Goal: Task Accomplishment & Management: Use online tool/utility

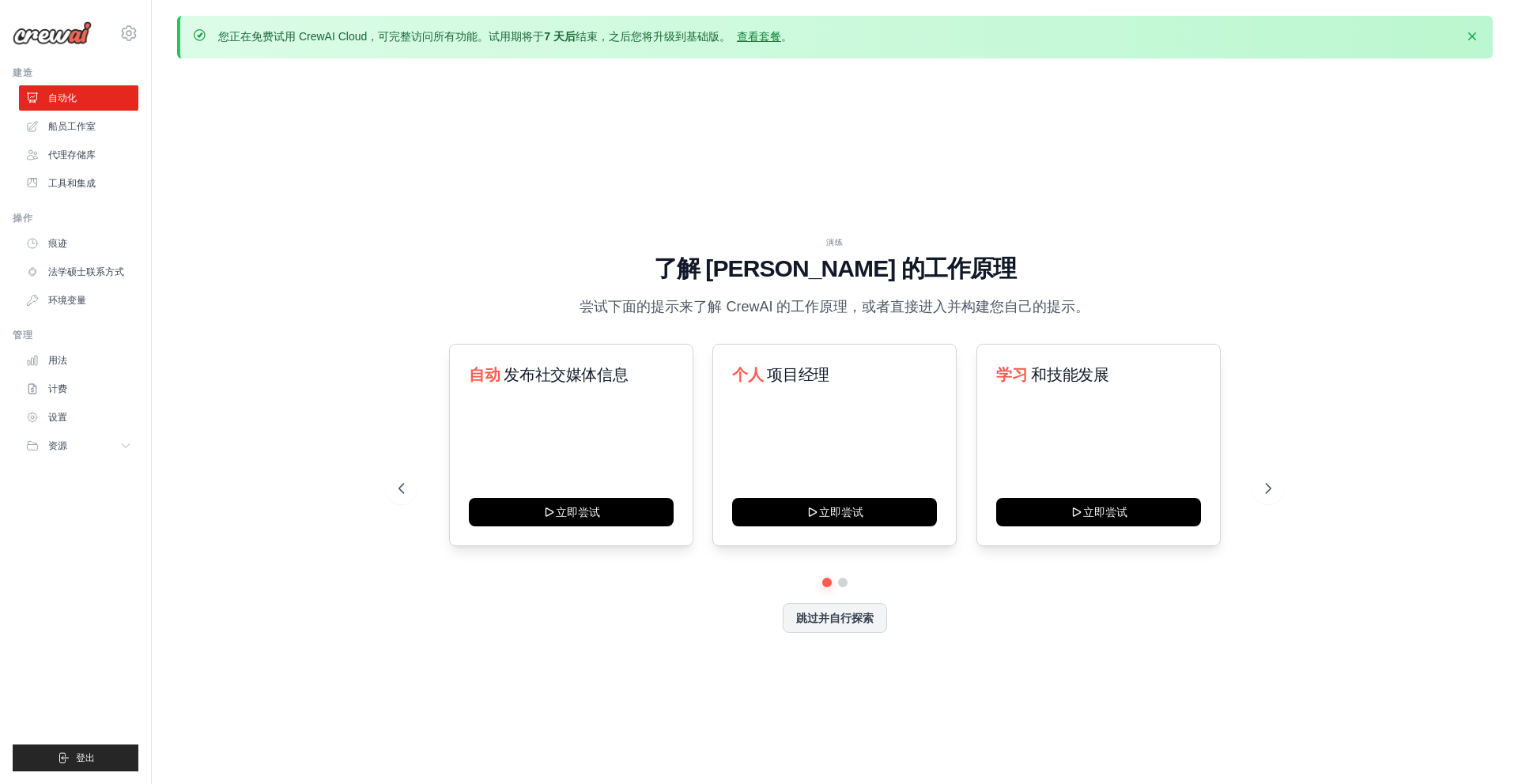
click at [1133, 132] on div "演练 了解 [PERSON_NAME] 的工作原理 尝试下面的提示来了解 [PERSON_NAME] 的工作原理，或者直接进入并构建您自己的提示。 自动 发布…" at bounding box center [835, 447] width 1316 height 752
click at [1270, 492] on icon at bounding box center [1270, 489] width 16 height 16
click at [1268, 488] on icon at bounding box center [1270, 489] width 16 height 16
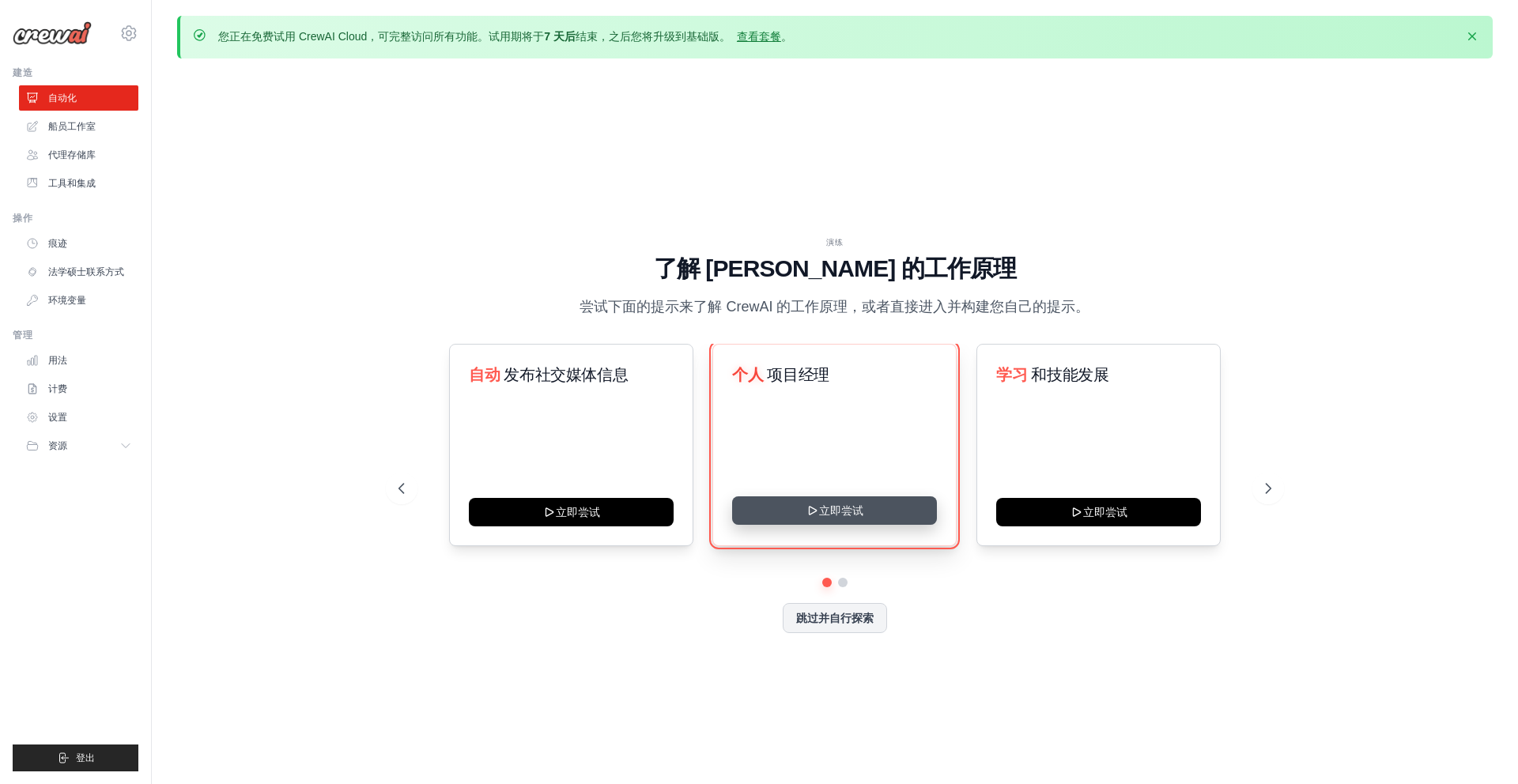
click at [881, 515] on button "立即尝试" at bounding box center [835, 511] width 205 height 29
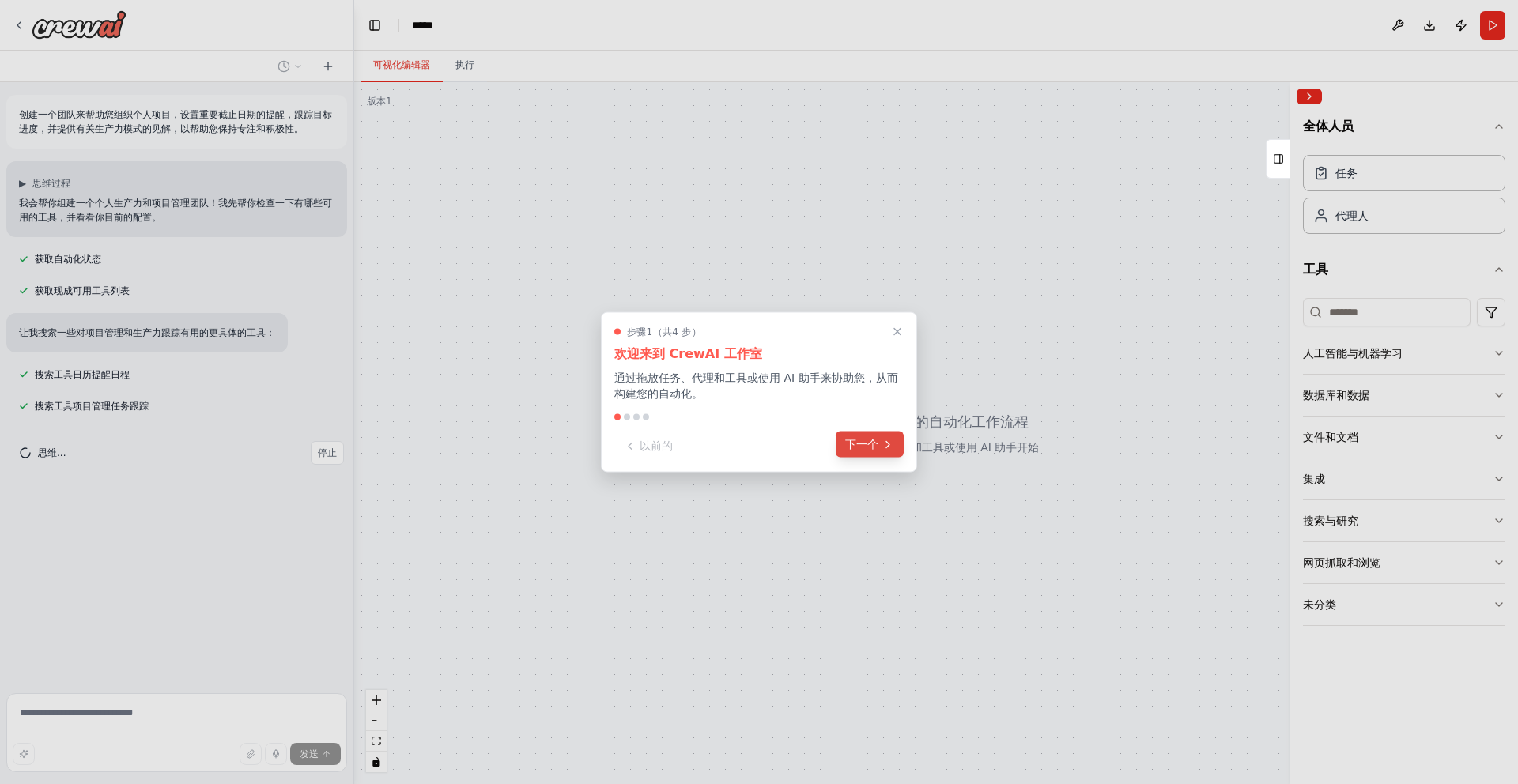
click at [883, 452] on button "下一个" at bounding box center [870, 444] width 68 height 26
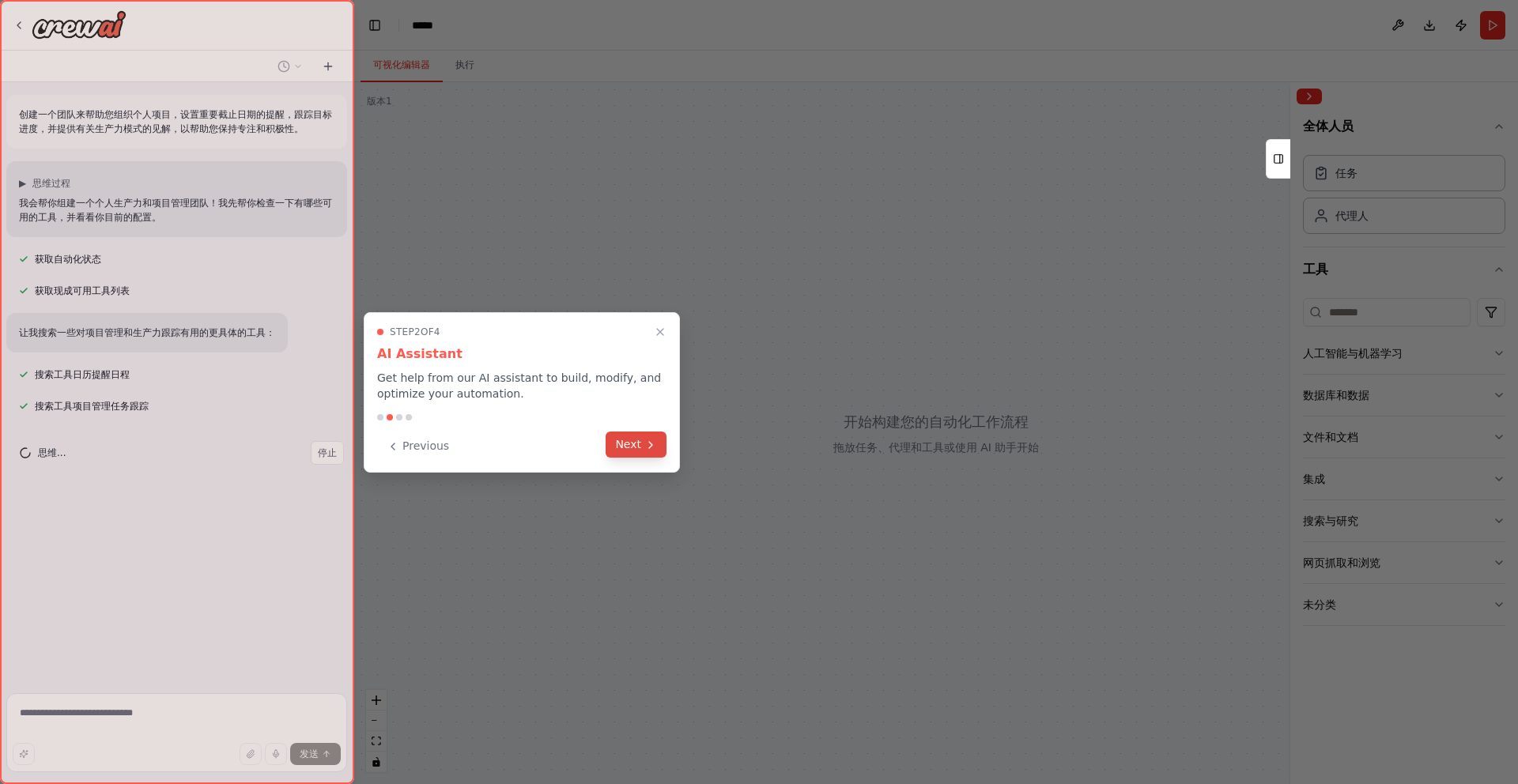
click at [633, 448] on button "Next" at bounding box center [636, 444] width 61 height 26
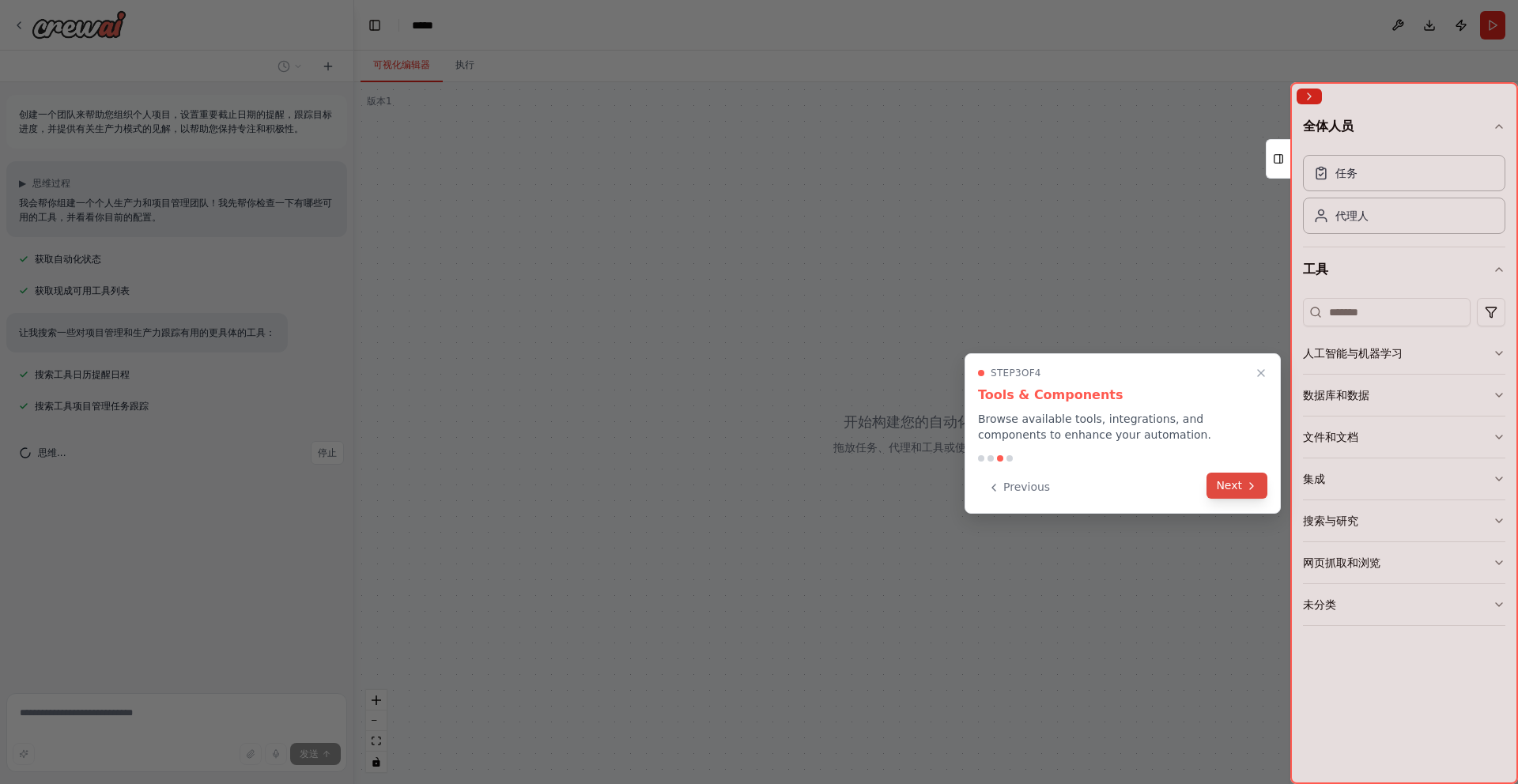
click at [1230, 491] on button "Next" at bounding box center [1237, 485] width 61 height 26
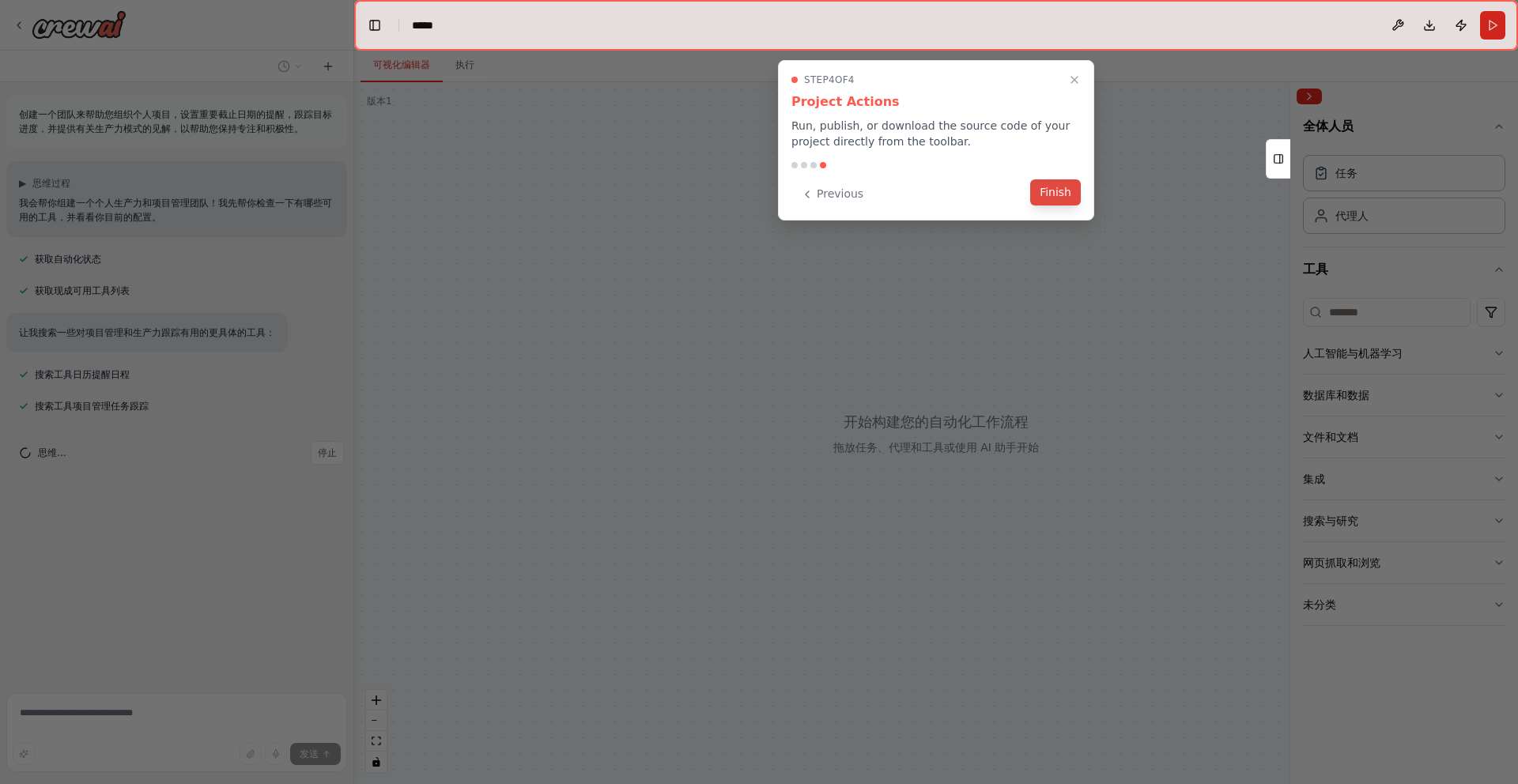
click at [1055, 201] on button "Finish" at bounding box center [1056, 192] width 51 height 26
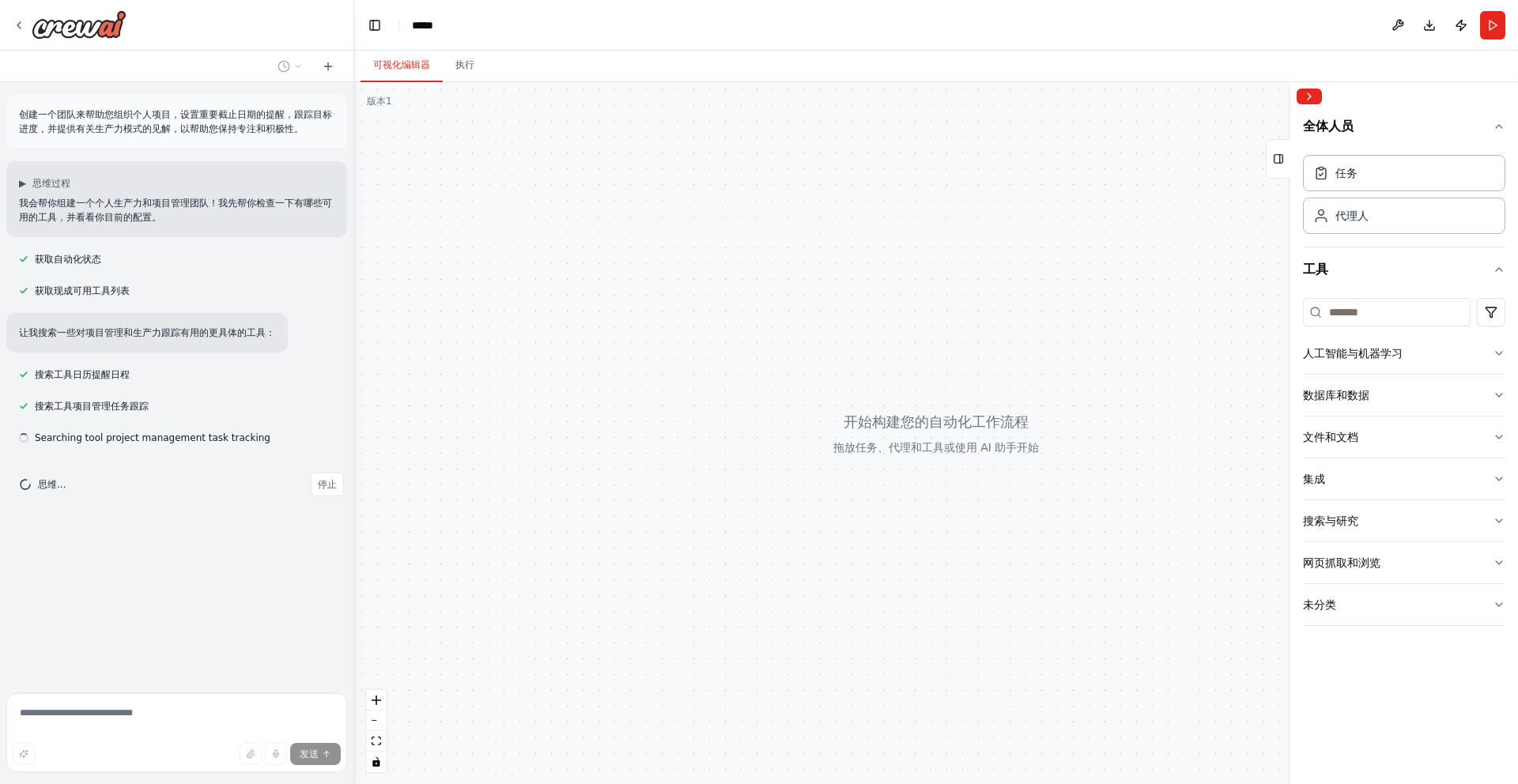
click at [52, 123] on font "创建一个团队来帮助您组织个人项目，设置重要截止日期的提醒，跟踪目标进度，并提供有关生产力模式的见解，以帮助您保持专注和积极性。" at bounding box center [176, 122] width 313 height 25
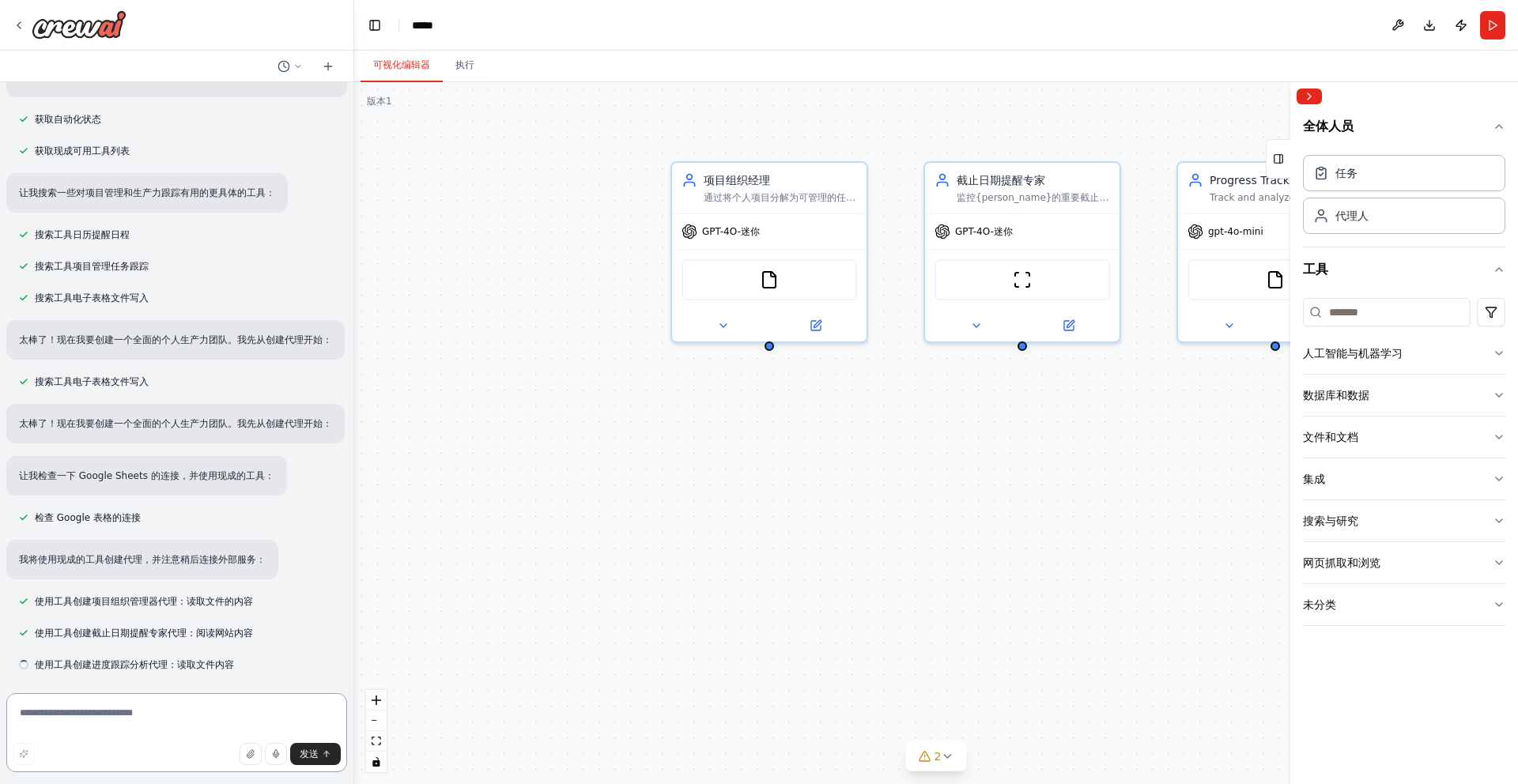
scroll to position [139, 0]
click at [19, 29] on icon at bounding box center [19, 25] width 13 height 13
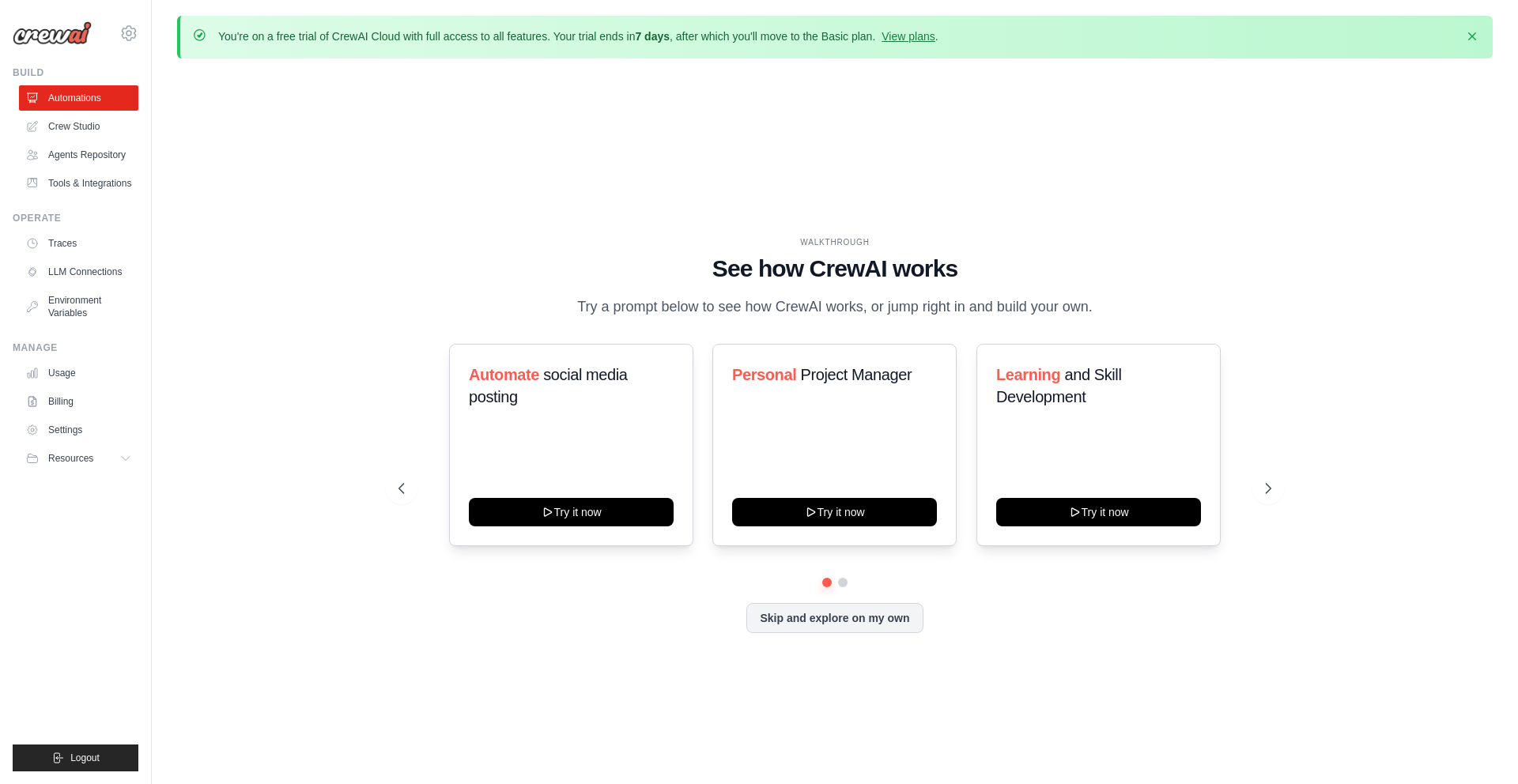
scroll to position [8, 0]
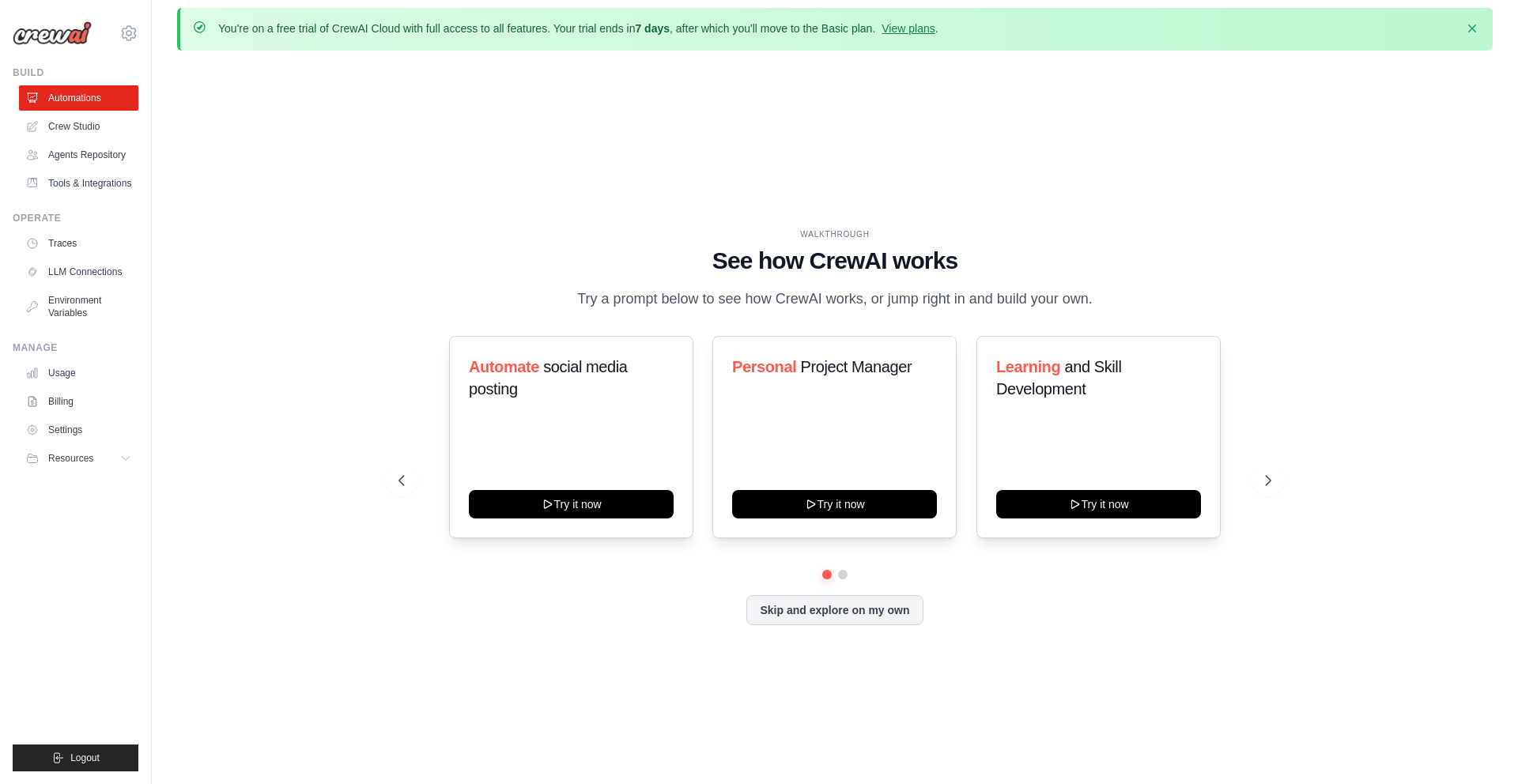
click at [572, 229] on div "WALKTHROUGH" at bounding box center [835, 234] width 873 height 12
click at [1475, 28] on icon "button" at bounding box center [1473, 28] width 16 height 16
click at [1475, 64] on div "WALKTHROUGH See how [PERSON_NAME] works Try a prompt below to see how [PERSON_N…" at bounding box center [835, 439] width 1316 height 752
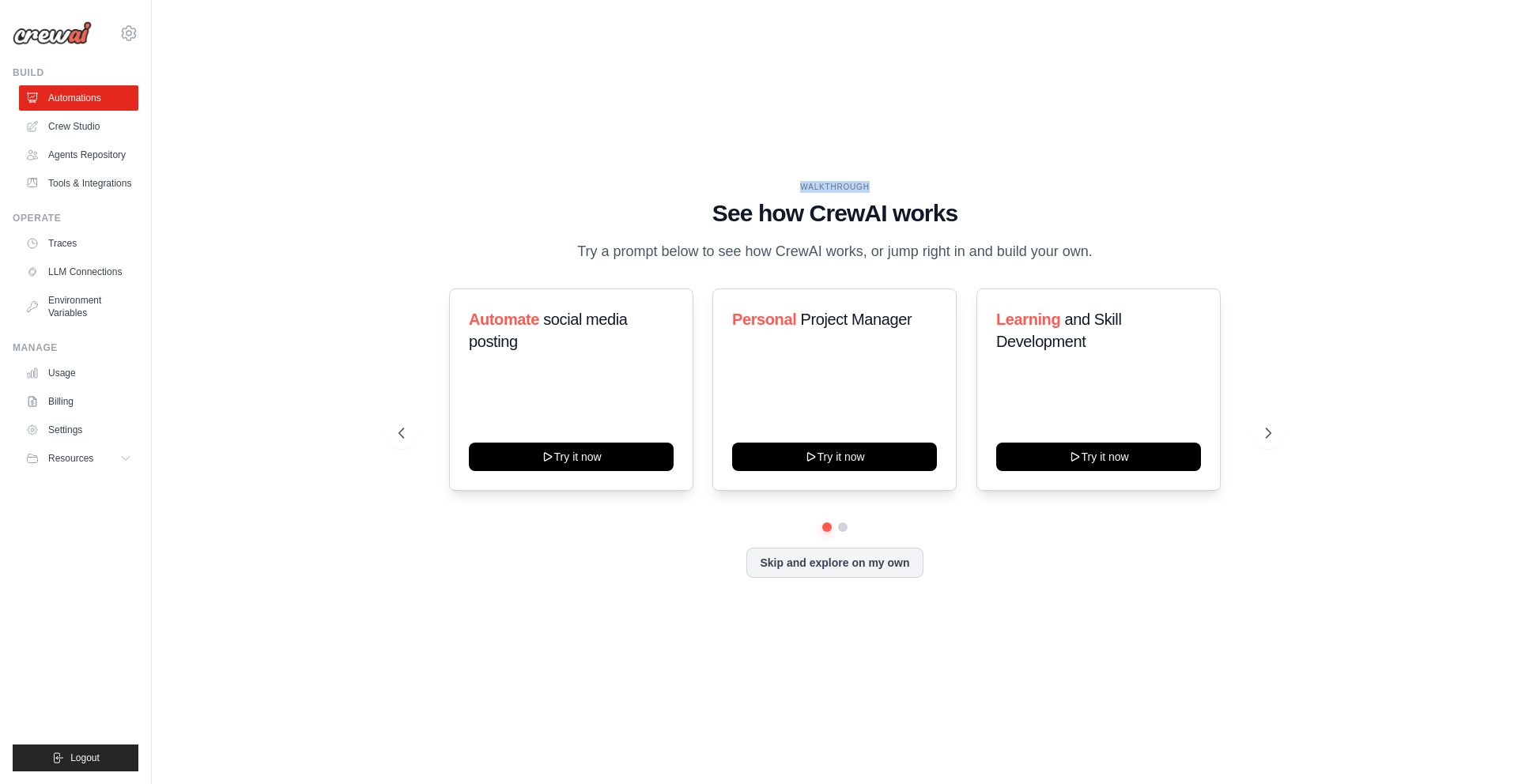
click at [886, 121] on div "WALKTHROUGH See how CrewAI works Try a prompt below to see how CrewAI works, or…" at bounding box center [835, 392] width 1316 height 752
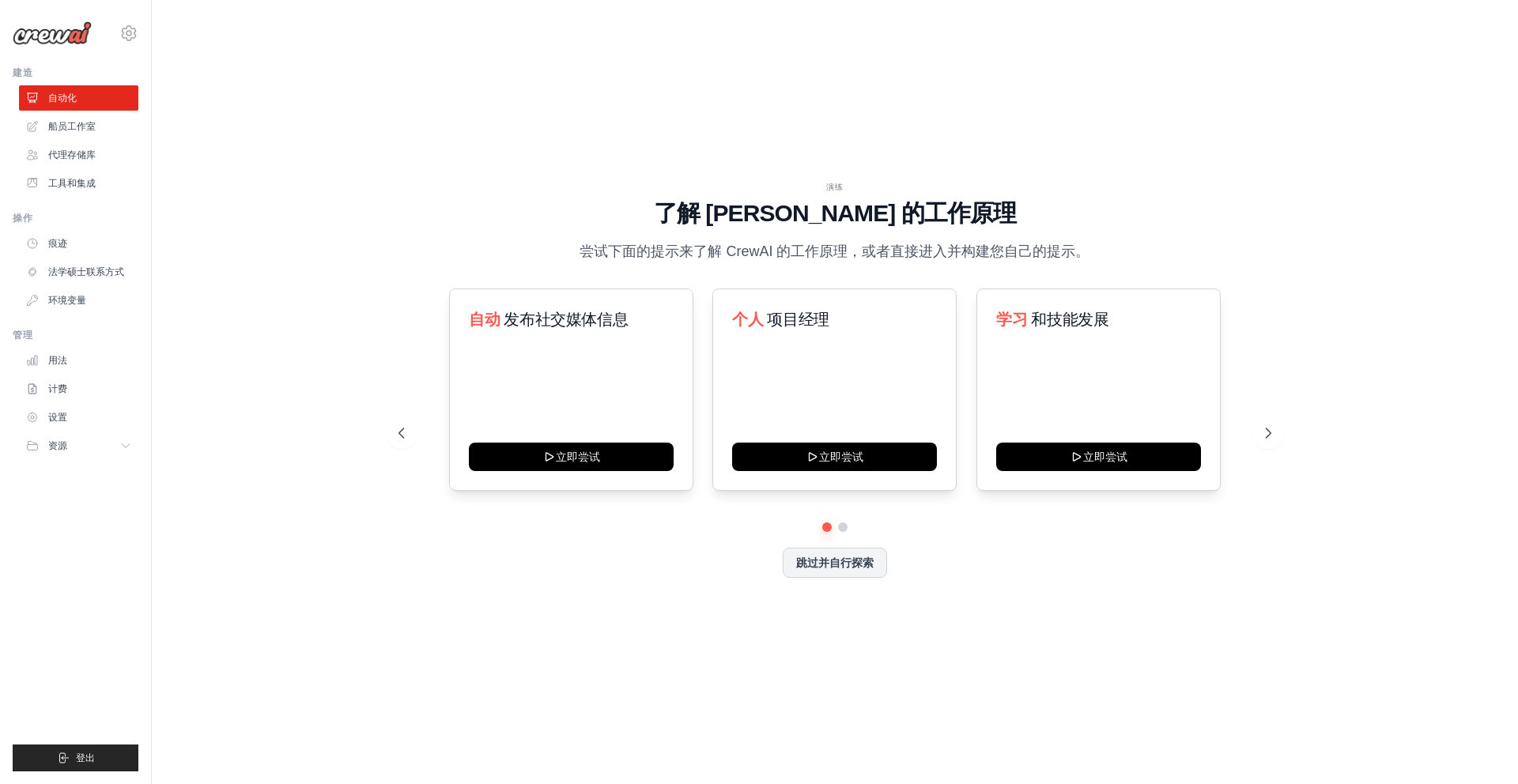
click at [1055, 117] on div "演练 了解 CrewAI 的工作原理 尝试下面的提示来了解 CrewAI 的工作原理，或者直接进入并构建您自己的提示。 自动 发布社交媒体信息 立即尝试 个人…" at bounding box center [835, 392] width 1316 height 752
click at [405, 429] on icon at bounding box center [401, 433] width 16 height 16
click at [1269, 429] on icon at bounding box center [1270, 433] width 16 height 16
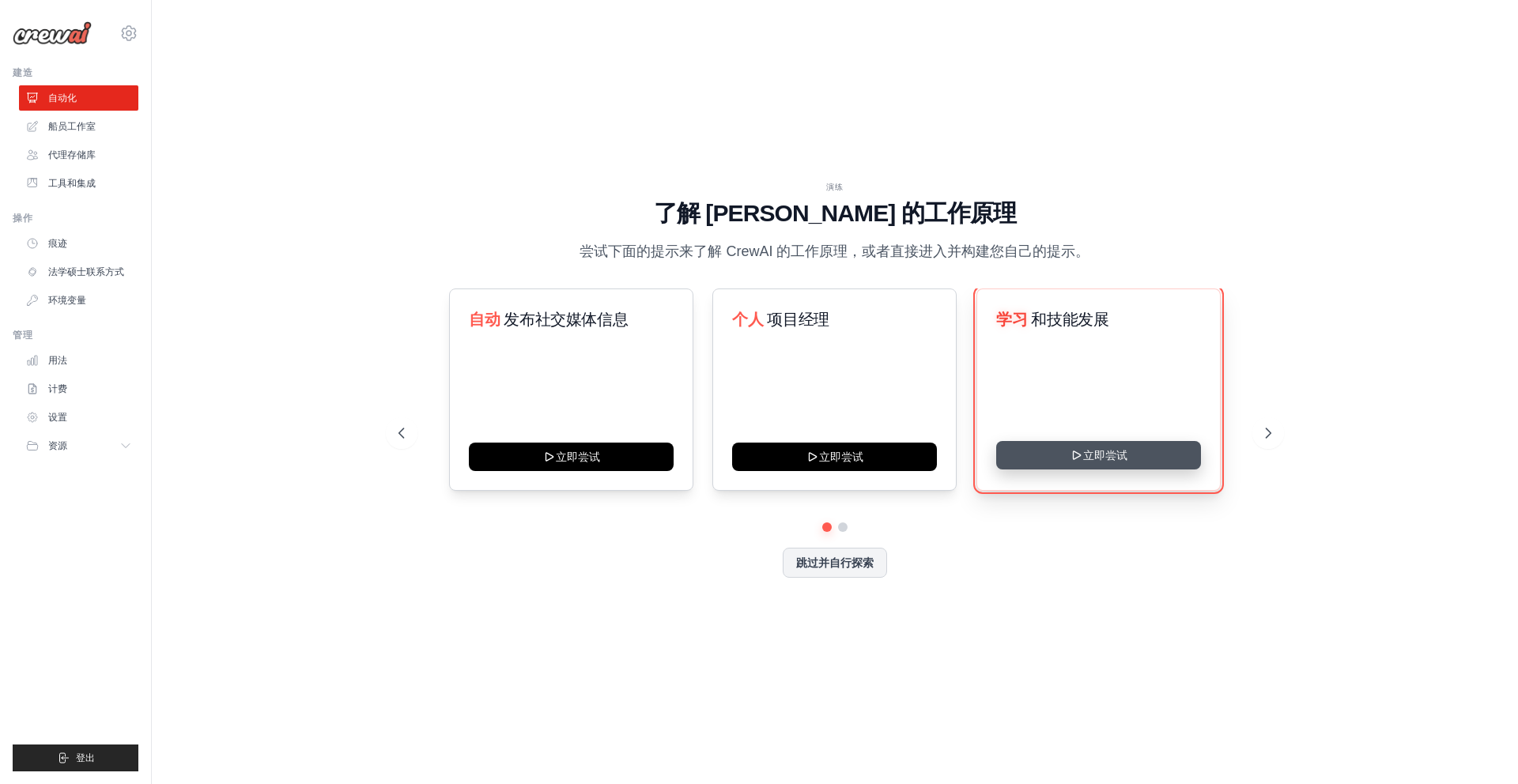
click at [1039, 459] on button "立即尝试" at bounding box center [1099, 455] width 205 height 29
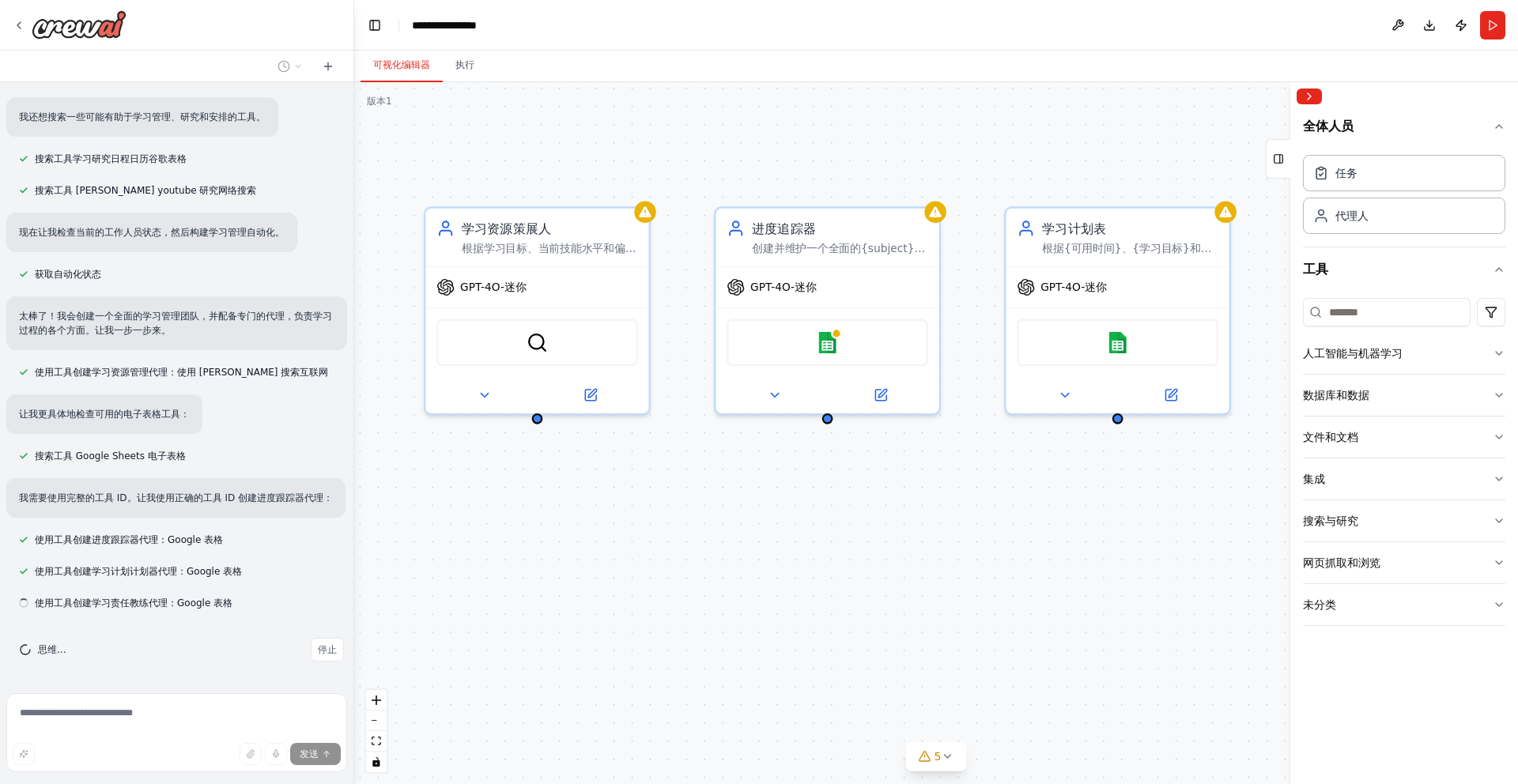
scroll to position [183, 0]
drag, startPoint x: 973, startPoint y: 408, endPoint x: 775, endPoint y: 488, distance: 213.6
click at [775, 488] on div "学习资源策展人 根据学习目标、当前技能水平和偏好学习风格，发现并整理个性化的学习资源，满足学习者的需求和偏好。查找符合学习者需求和偏好的高质量课程、文章、视频…" at bounding box center [936, 433] width 1164 height 702
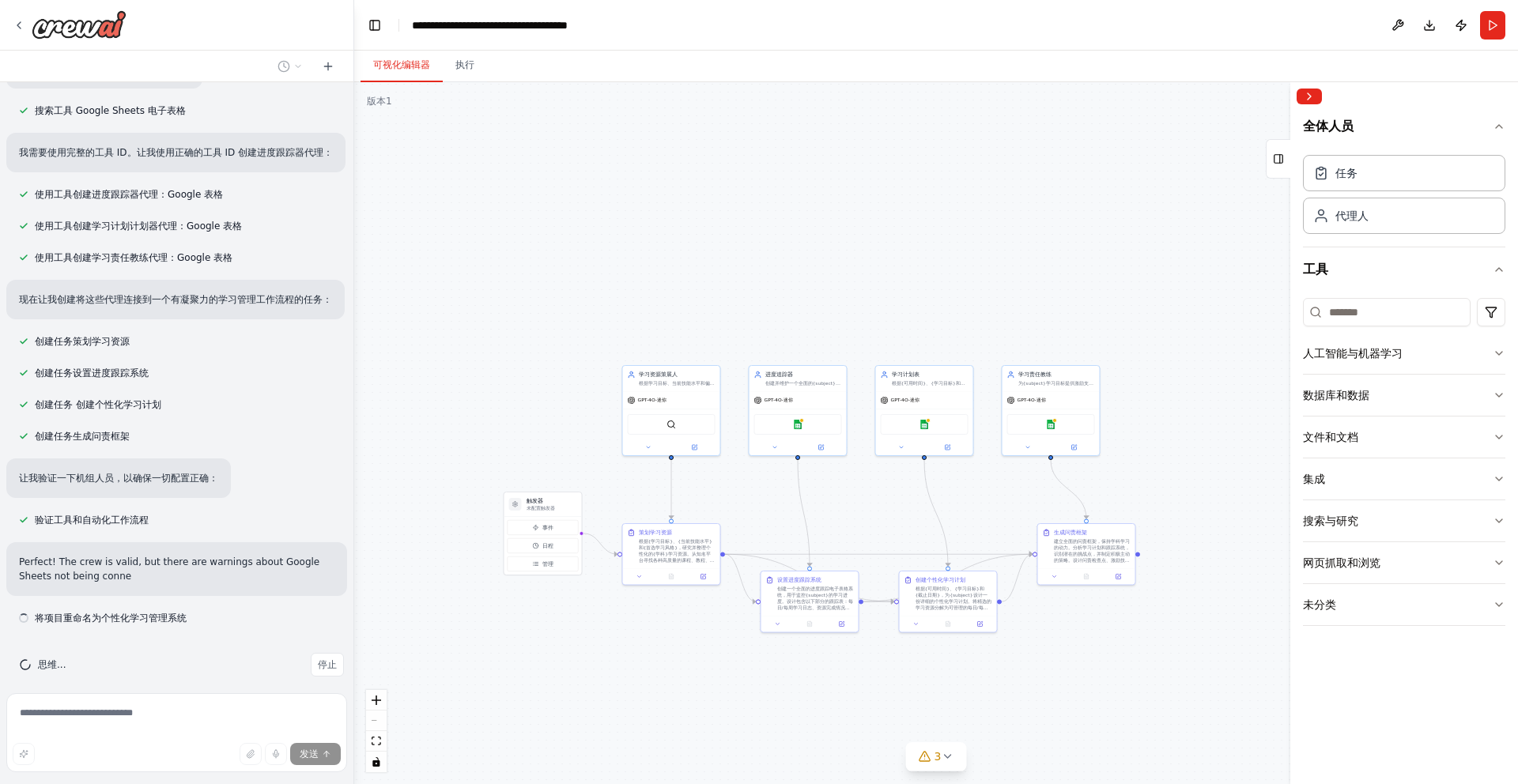
scroll to position [544, 0]
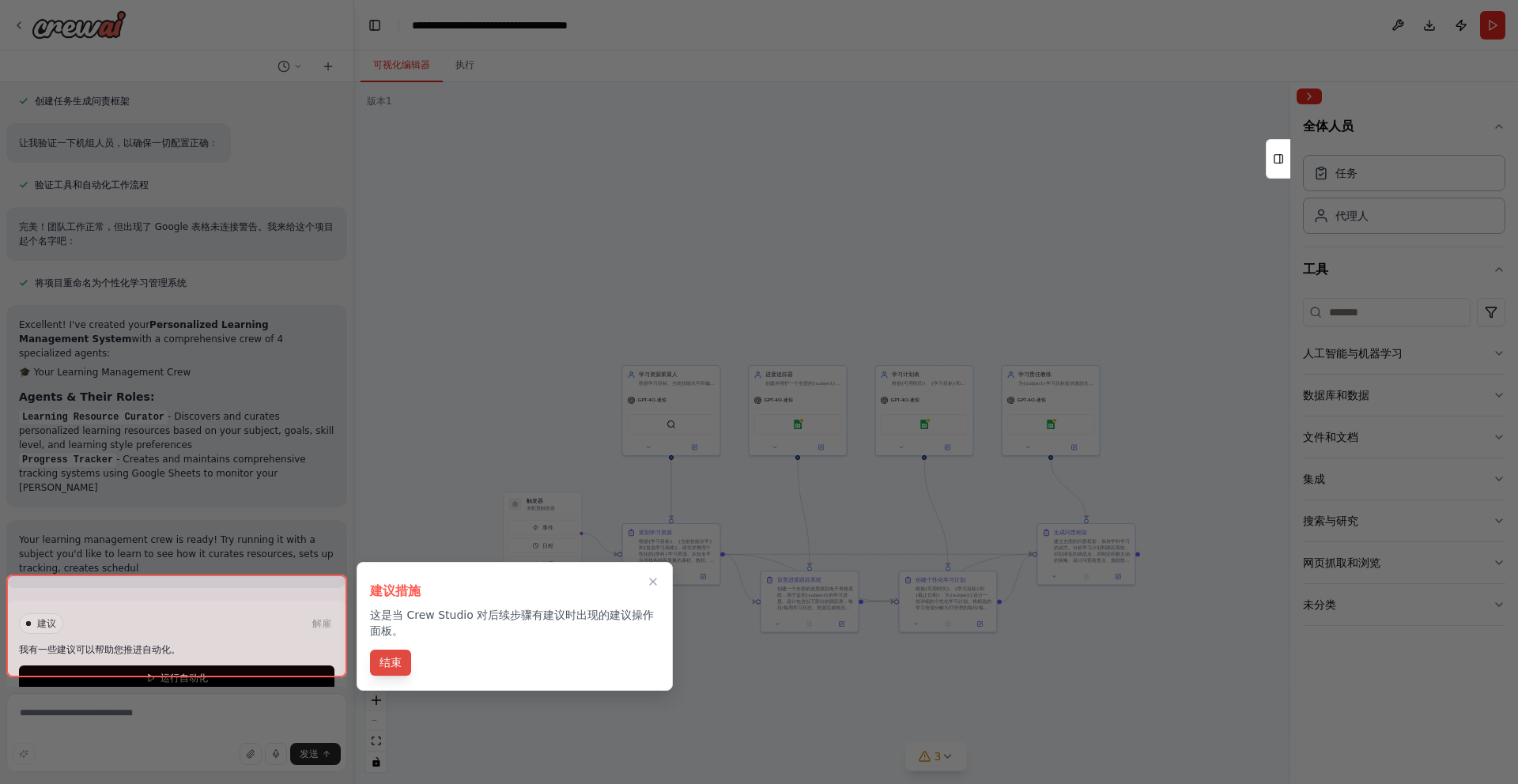
click at [384, 663] on font "结束" at bounding box center [391, 662] width 22 height 13
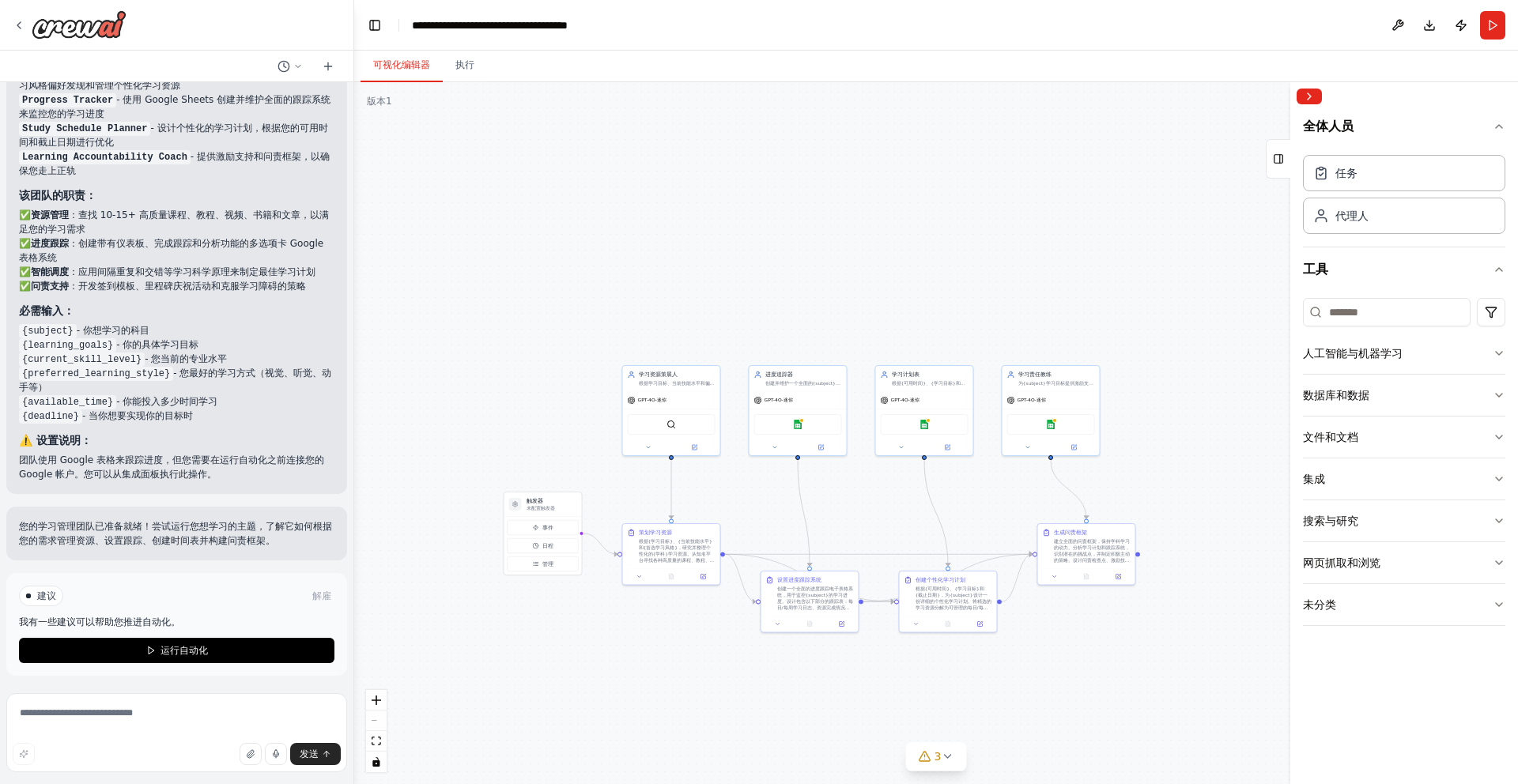
scroll to position [1197, 0]
click at [274, 650] on button "运行自动化" at bounding box center [176, 650] width 316 height 25
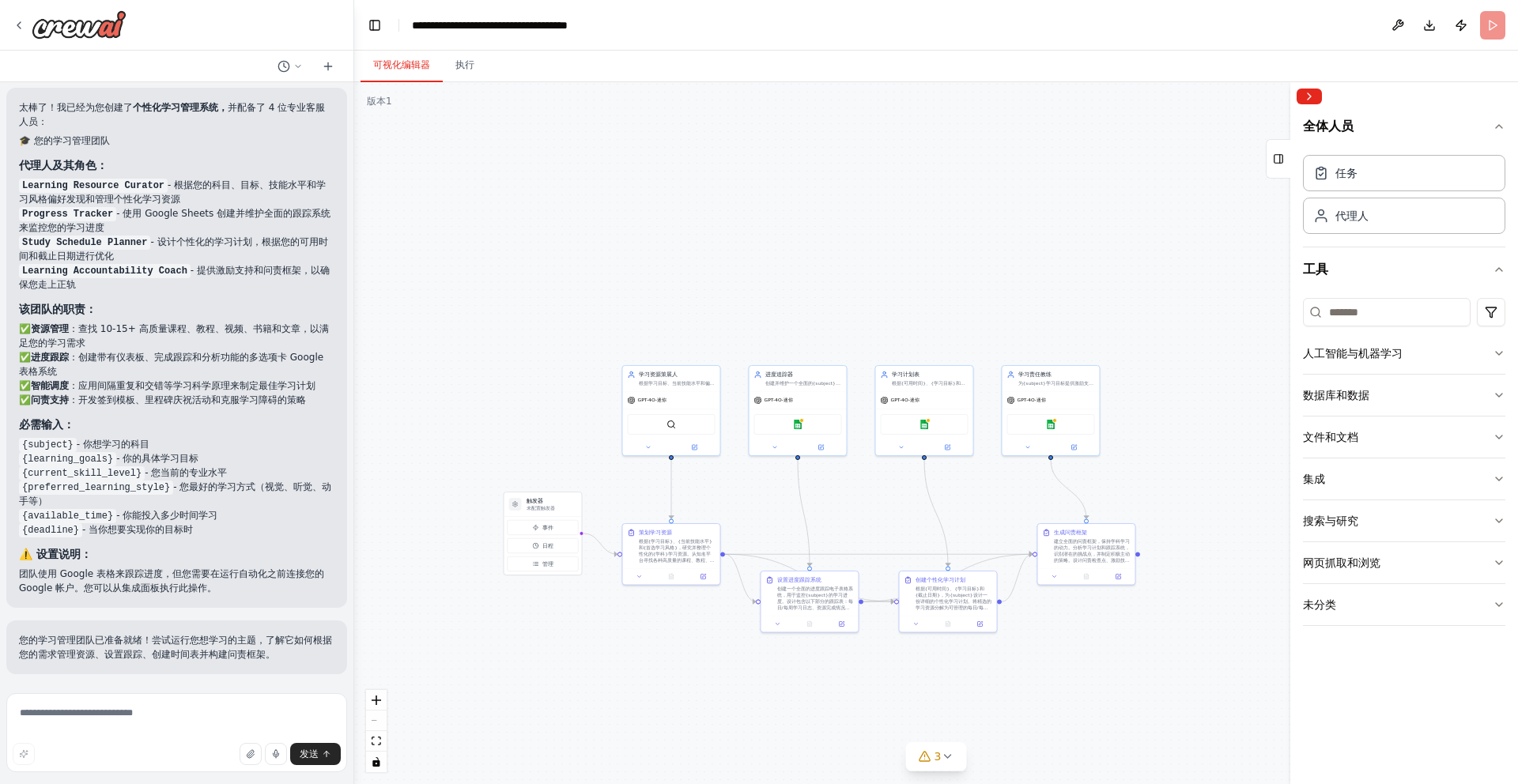
scroll to position [1081, 0]
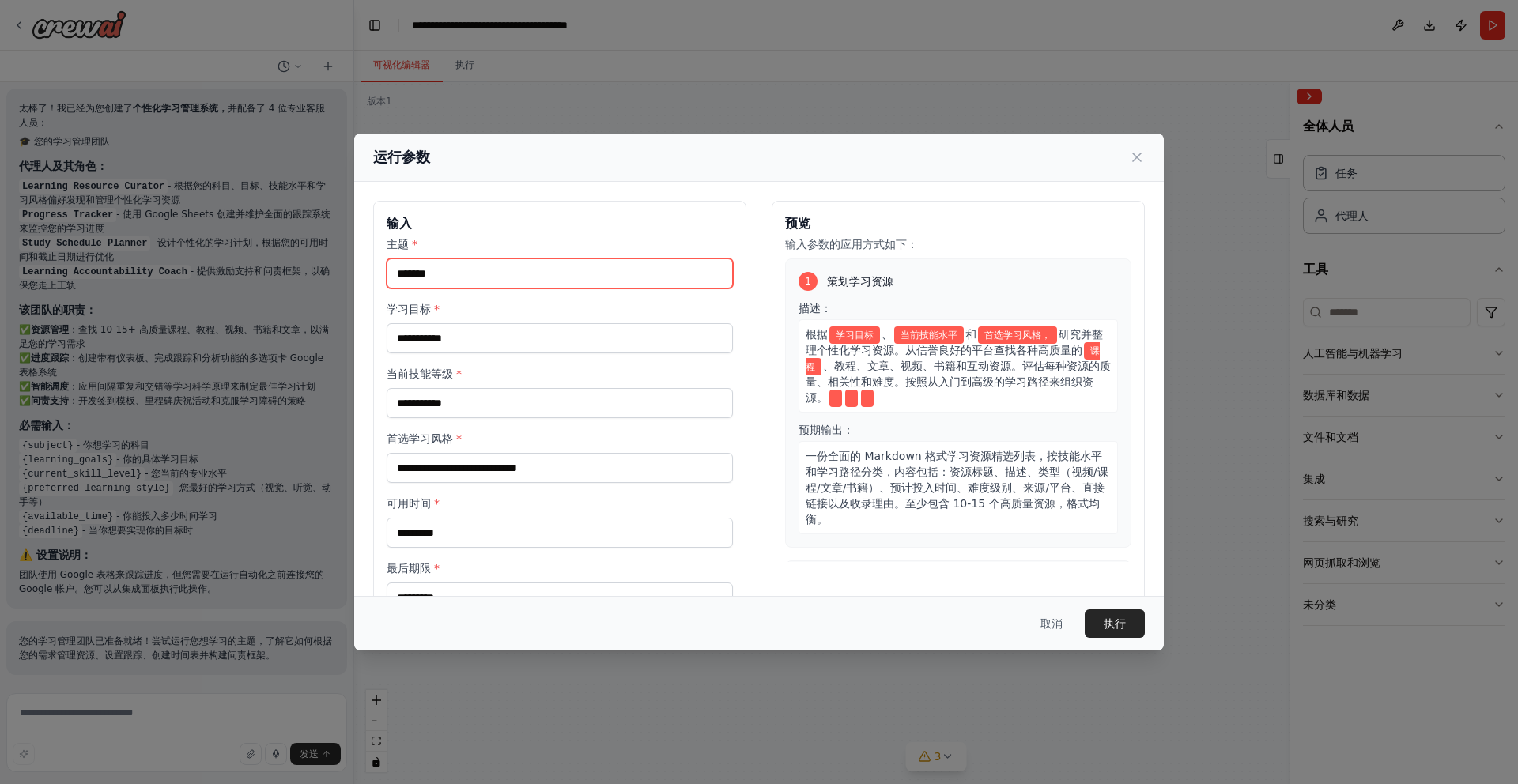
click at [438, 273] on input "主题 *" at bounding box center [560, 273] width 347 height 30
type input "*"
type input "**"
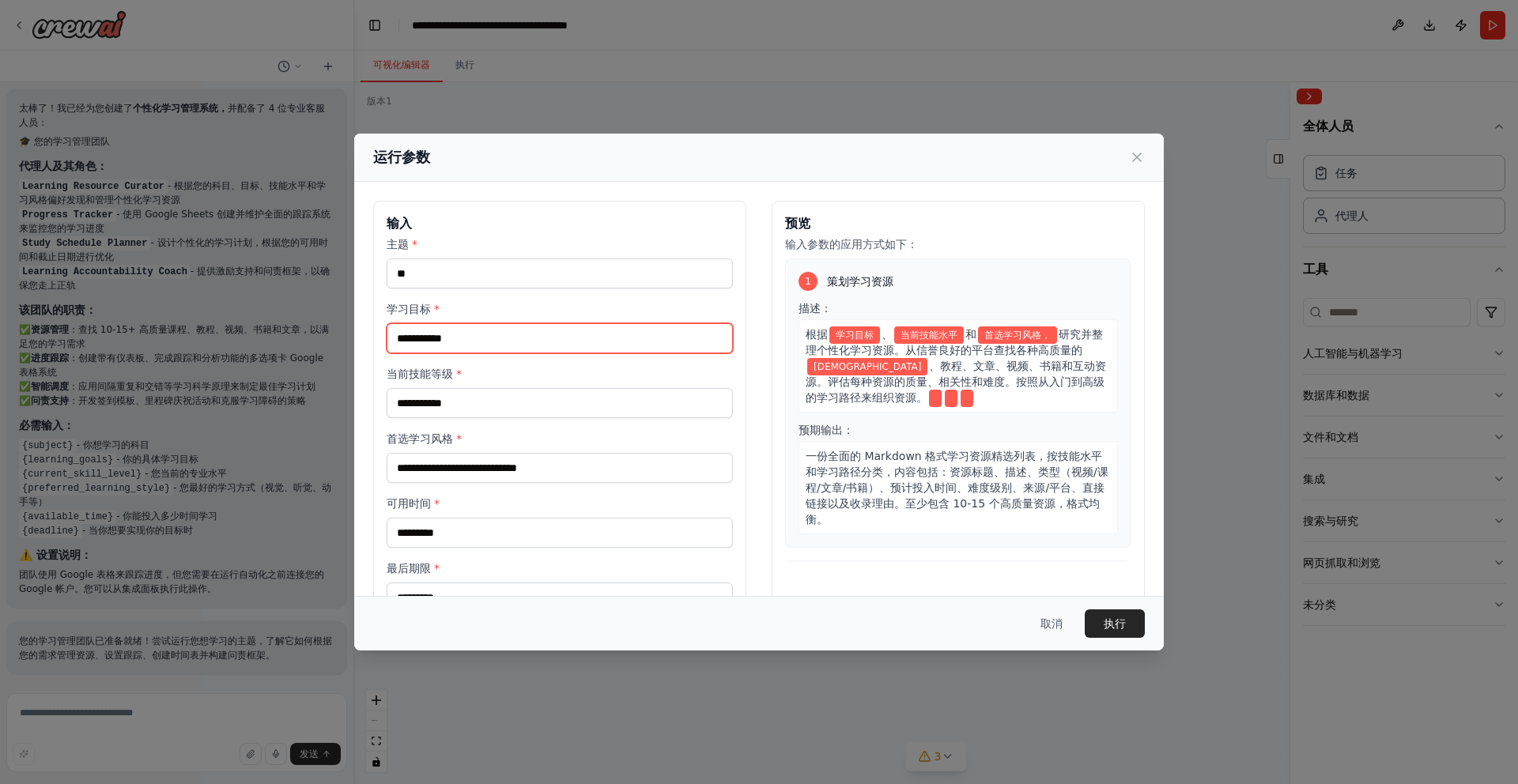
click at [487, 342] on input "学习目标 *" at bounding box center [560, 338] width 347 height 30
type input "*"
click at [485, 334] on input "***" at bounding box center [560, 338] width 347 height 30
type input "*"
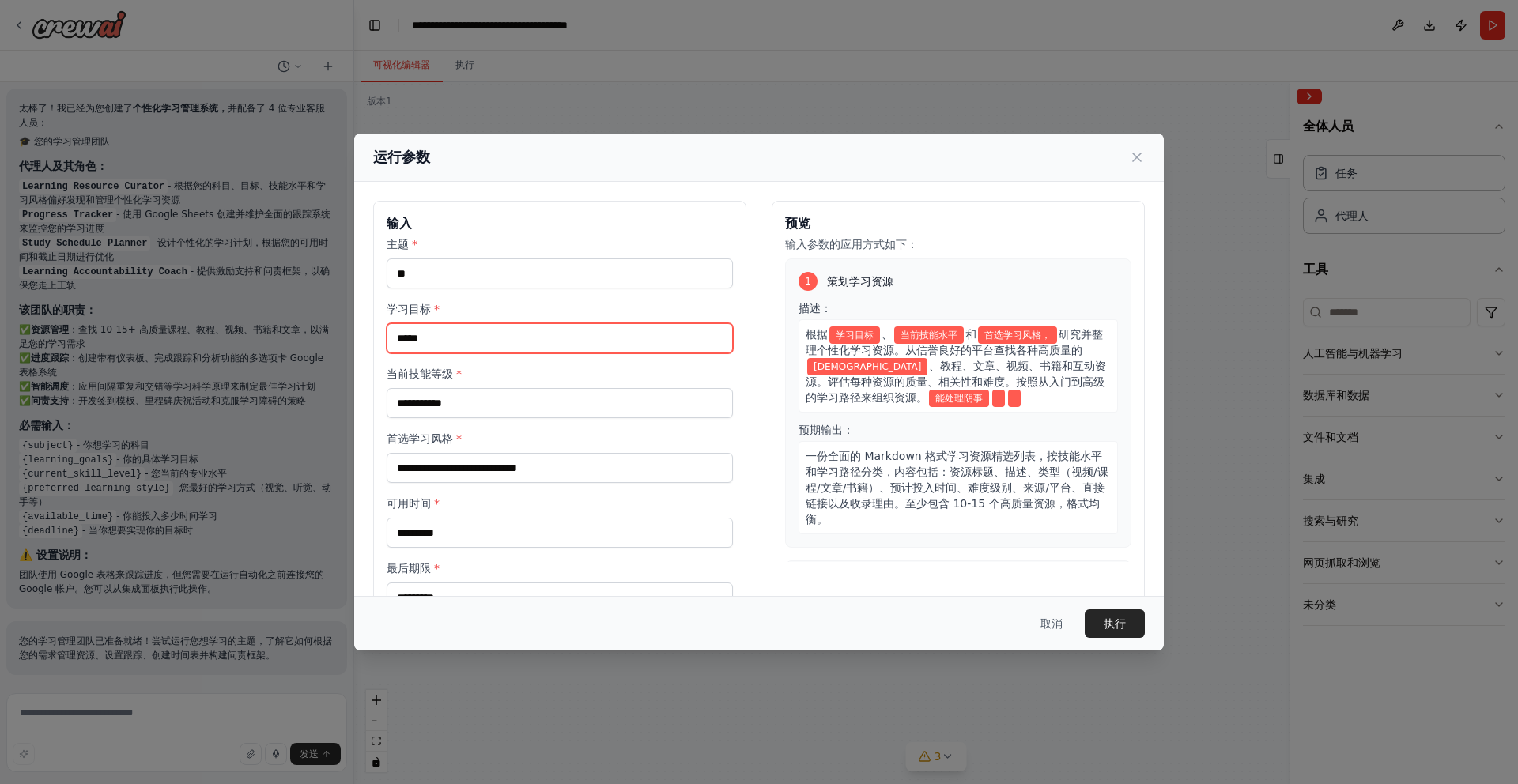
type input "*****"
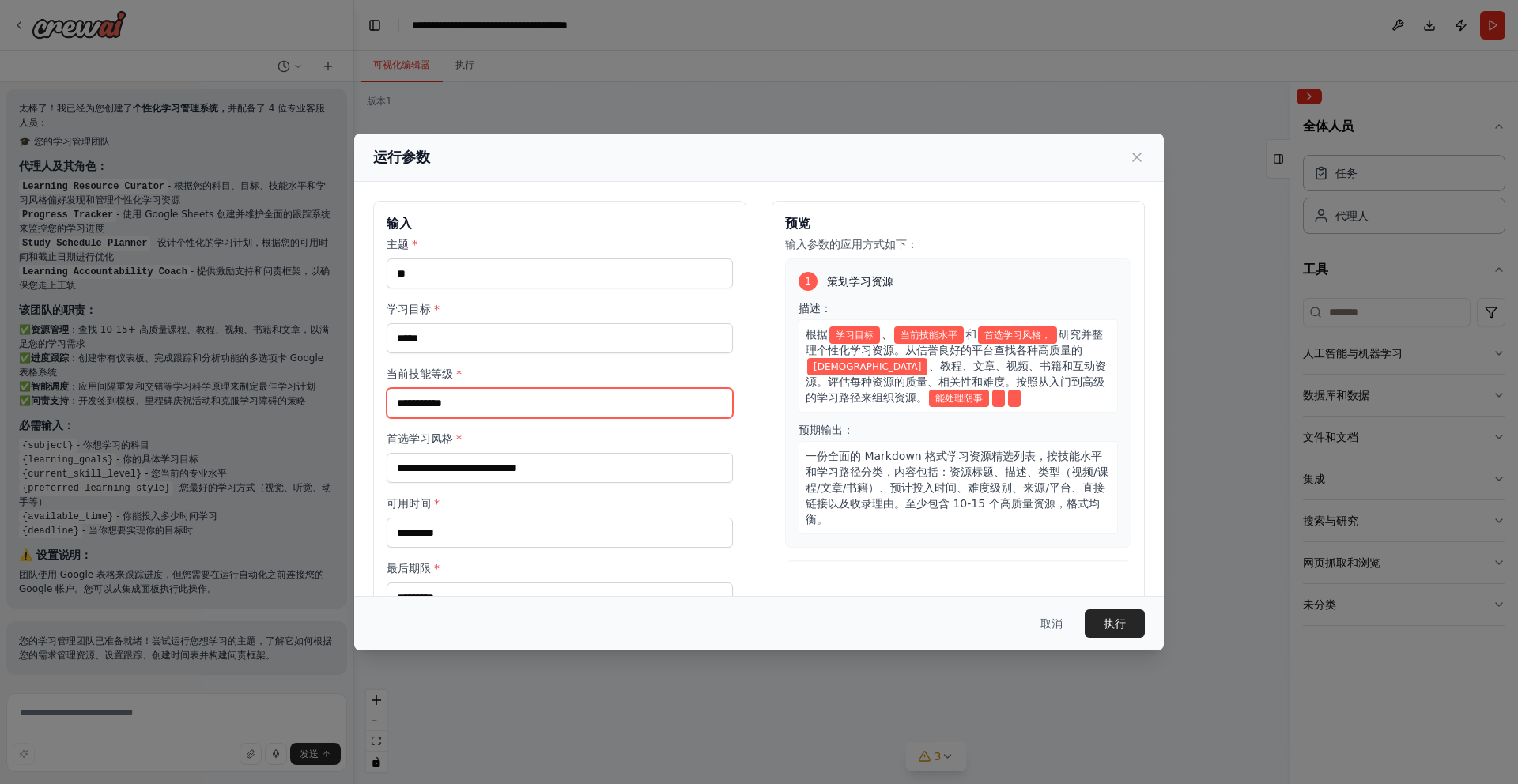
click at [478, 406] on input "当前技能等级 *" at bounding box center [560, 404] width 347 height 30
type input "*"
type input "****"
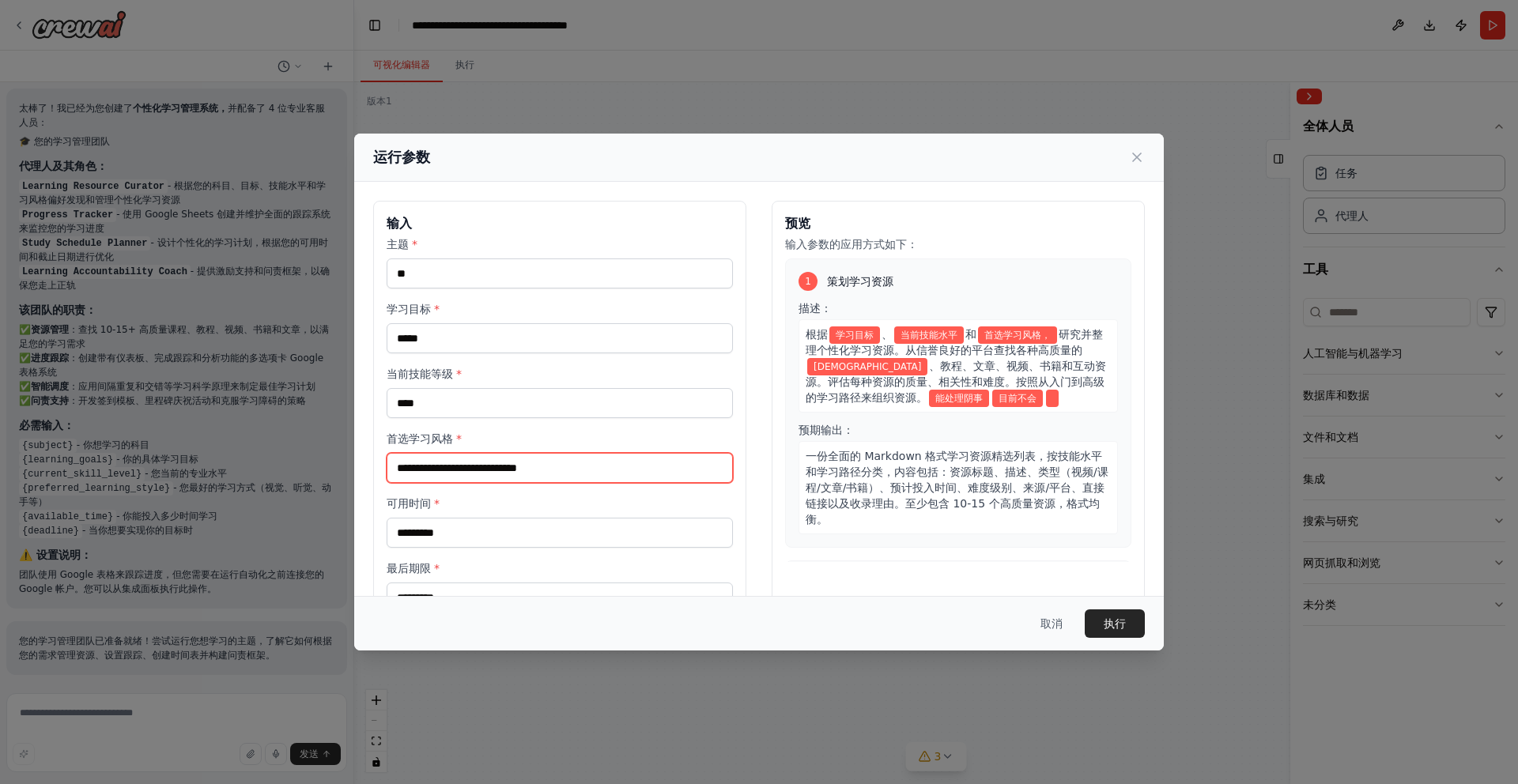
click at [523, 467] on input "首选学习风格 *" at bounding box center [560, 468] width 347 height 30
drag, startPoint x: 583, startPoint y: 469, endPoint x: 379, endPoint y: 462, distance: 204.1
click at [379, 462] on div "输入 主题 * ** 学习目标 * ***** 当前技能等级 * **** 首选学习风格 * 可用时间 * 最后期限 *" at bounding box center [560, 413] width 374 height 425
click at [428, 467] on input "首选学习风格 *" at bounding box center [560, 468] width 347 height 30
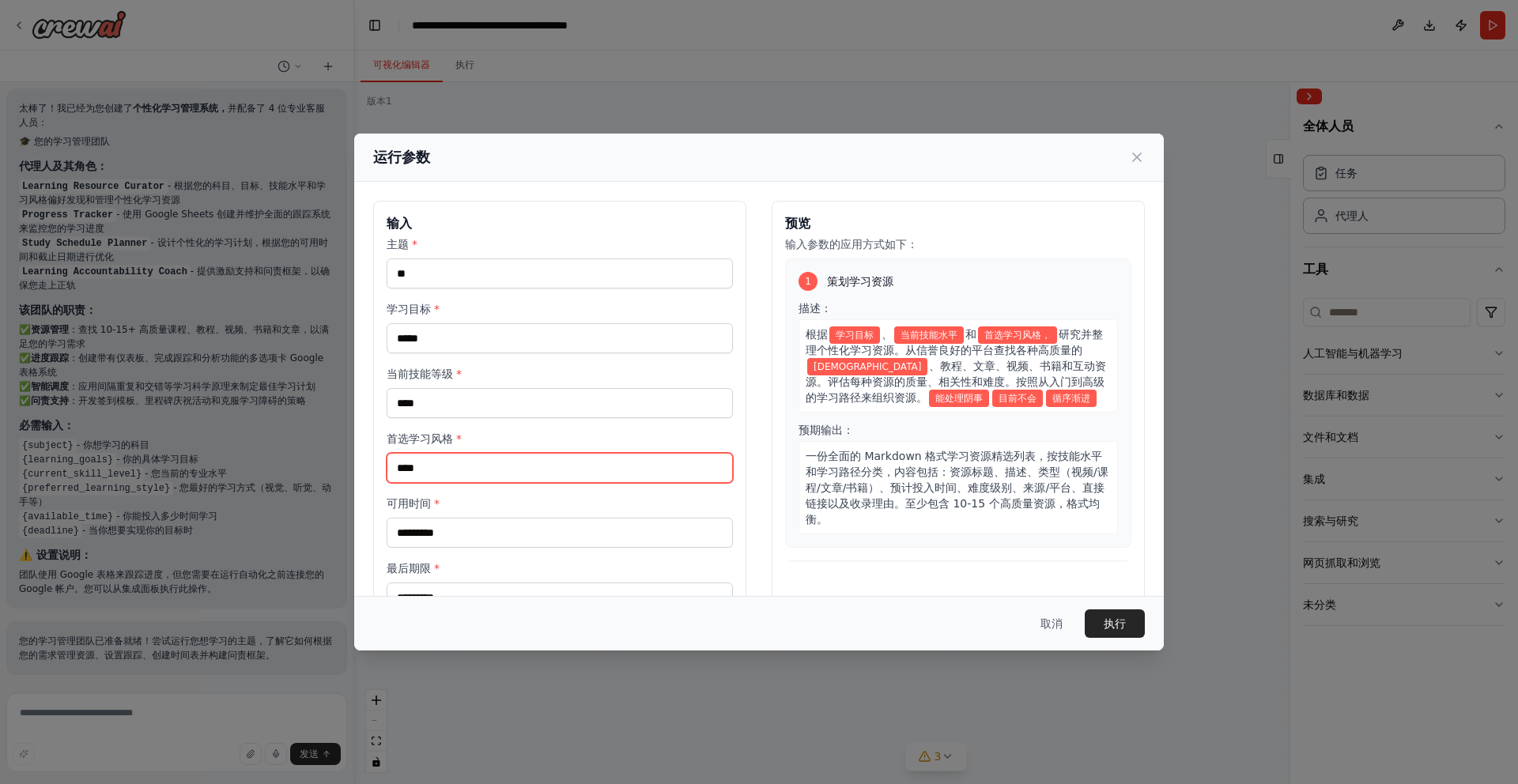
type input "****"
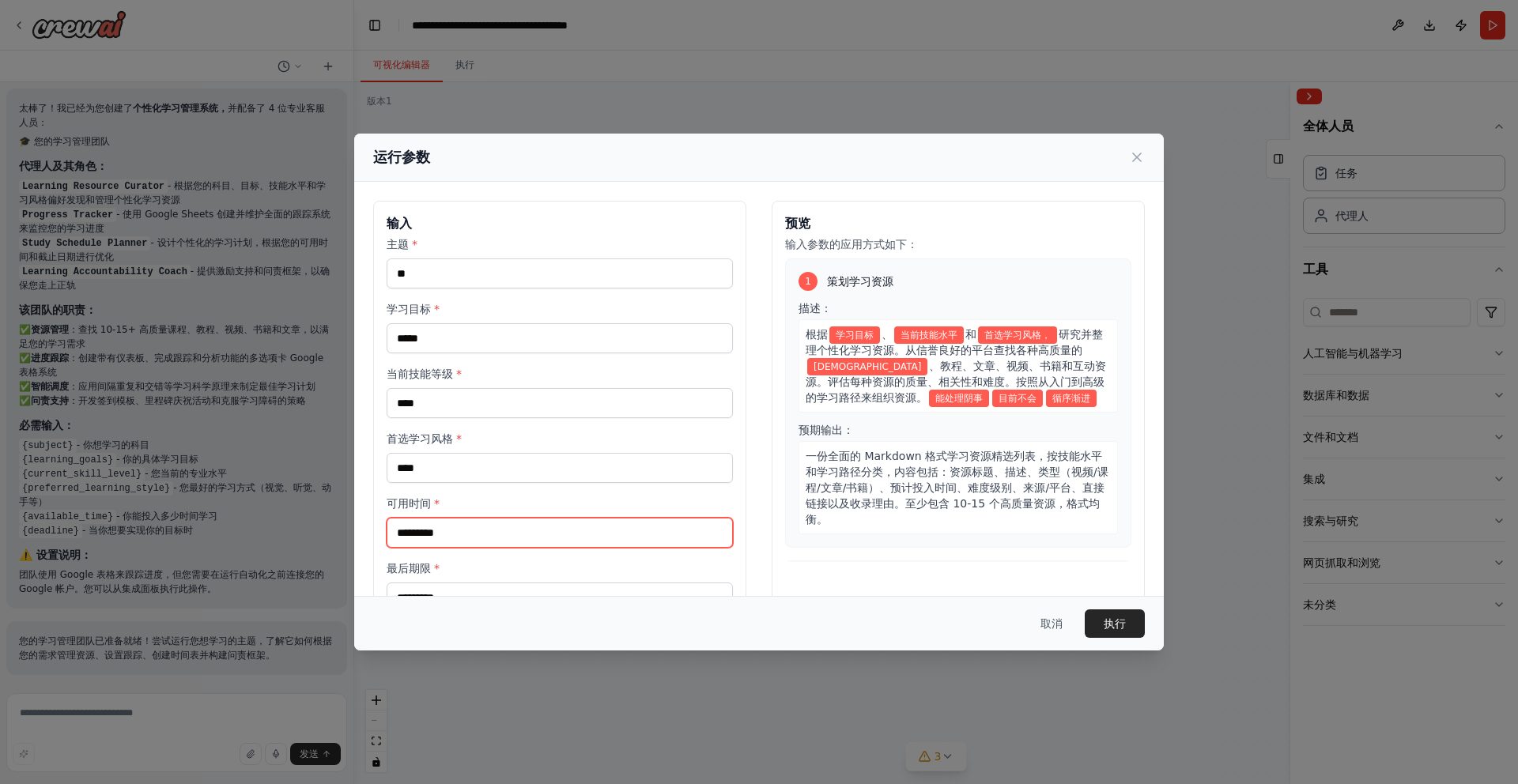
click at [422, 535] on input "可用时间 *" at bounding box center [560, 533] width 347 height 30
type input "*"
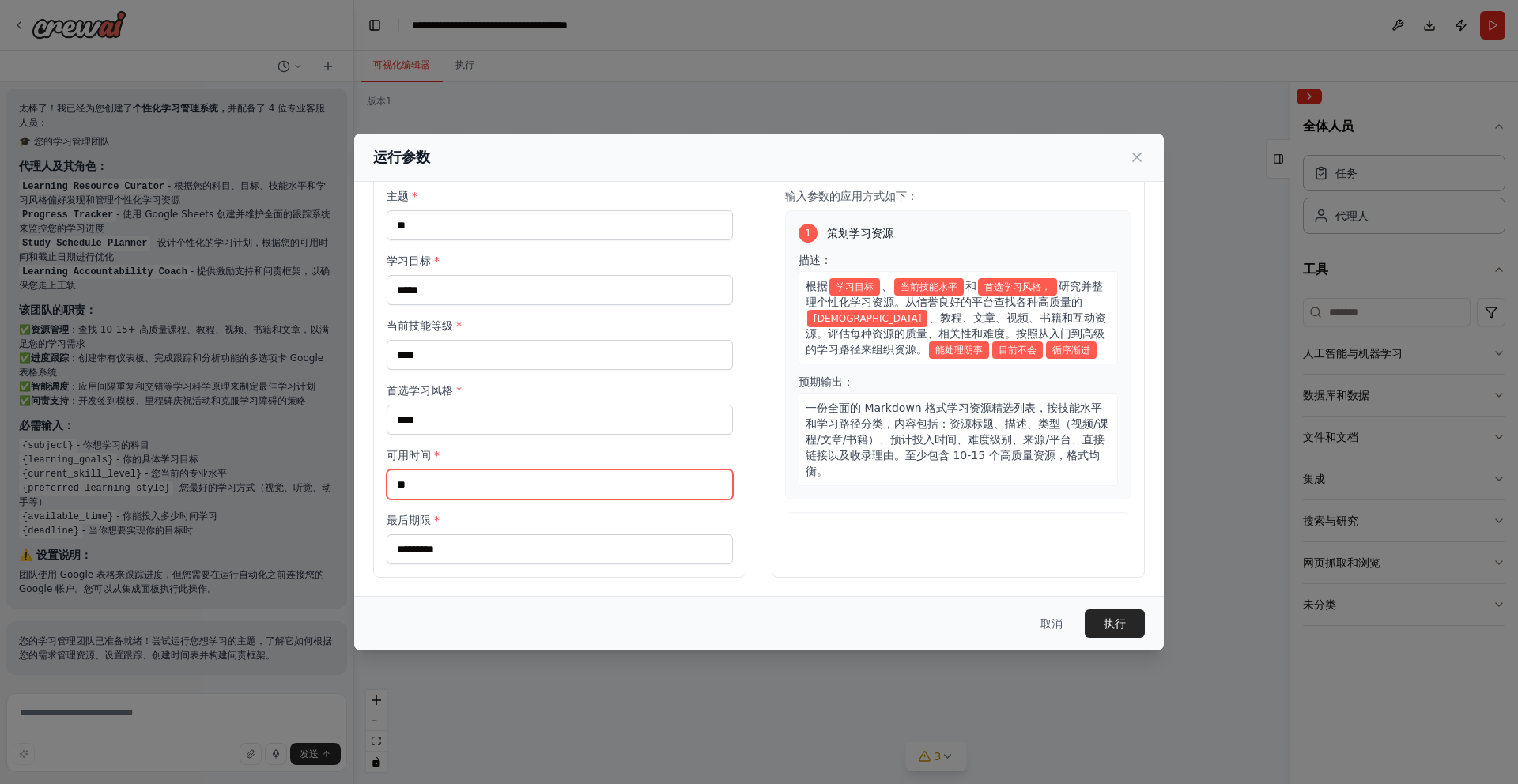
type input "**"
click at [461, 543] on input "最后期限 *" at bounding box center [560, 550] width 347 height 30
type input "**********"
click at [1129, 624] on button "执行" at bounding box center [1115, 624] width 60 height 29
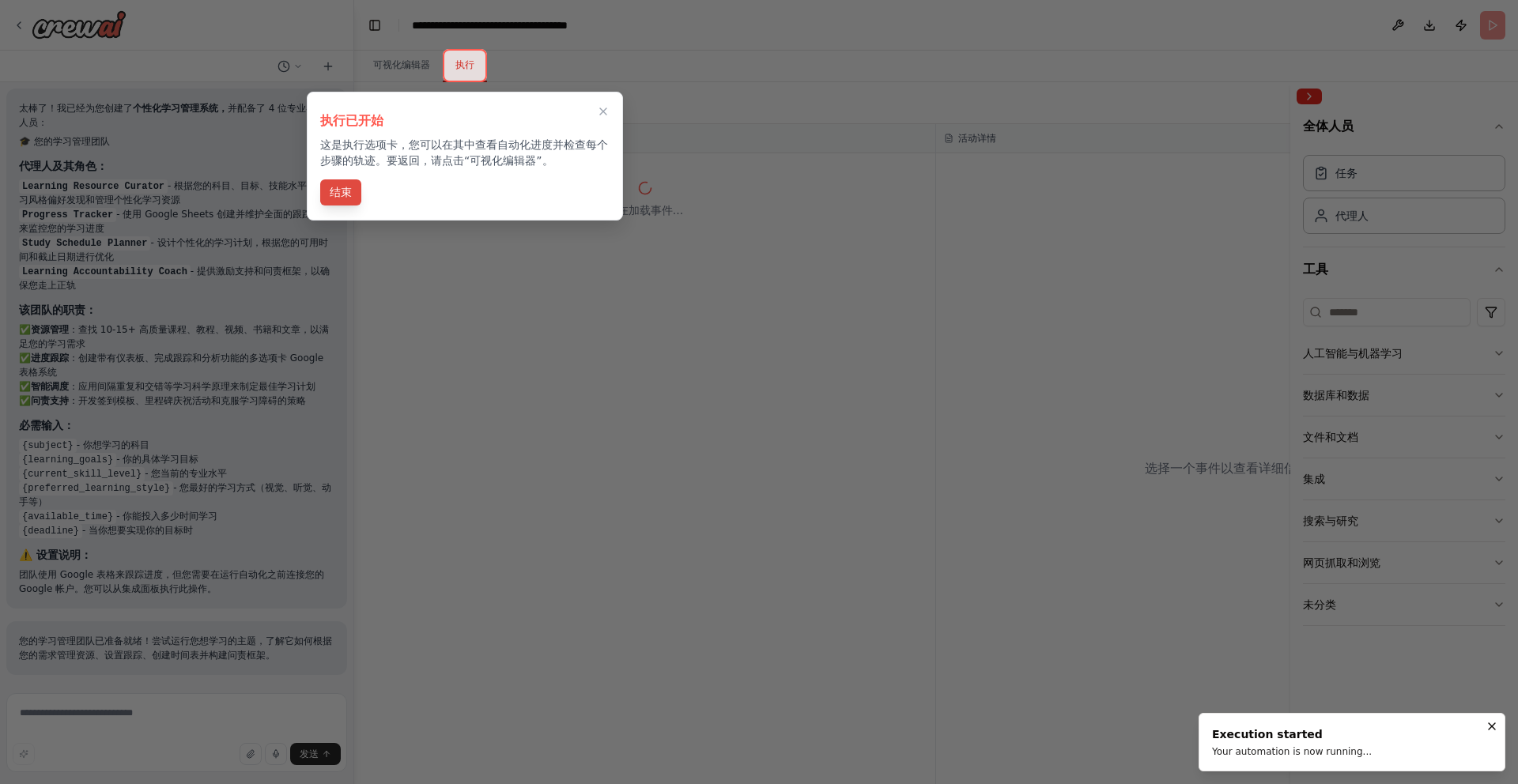
click at [347, 198] on font "结束" at bounding box center [341, 192] width 22 height 13
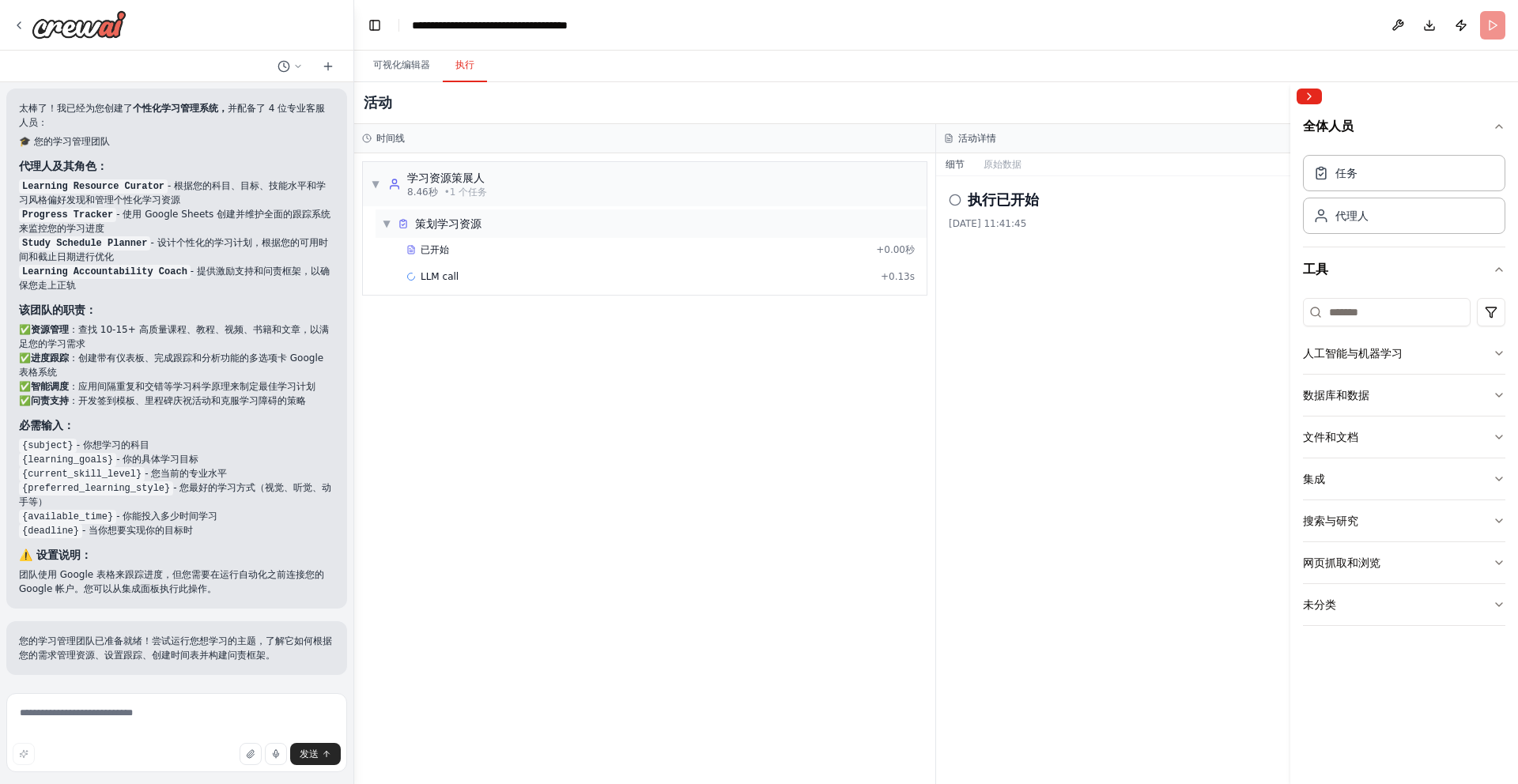
click at [558, 233] on div "▼ 策划学习资源" at bounding box center [652, 224] width 552 height 29
click at [626, 187] on div "▼ 学习资源策展人 8.46秒 • 1 个 任务" at bounding box center [645, 184] width 563 height 44
click at [625, 191] on div "▶ 学习资源策展人 8.46秒 • 1 个 任务" at bounding box center [645, 184] width 563 height 44
click at [583, 229] on div "▶ 策划学习资源" at bounding box center [652, 224] width 552 height 29
click at [410, 69] on font "可视化编辑器" at bounding box center [402, 65] width 57 height 11
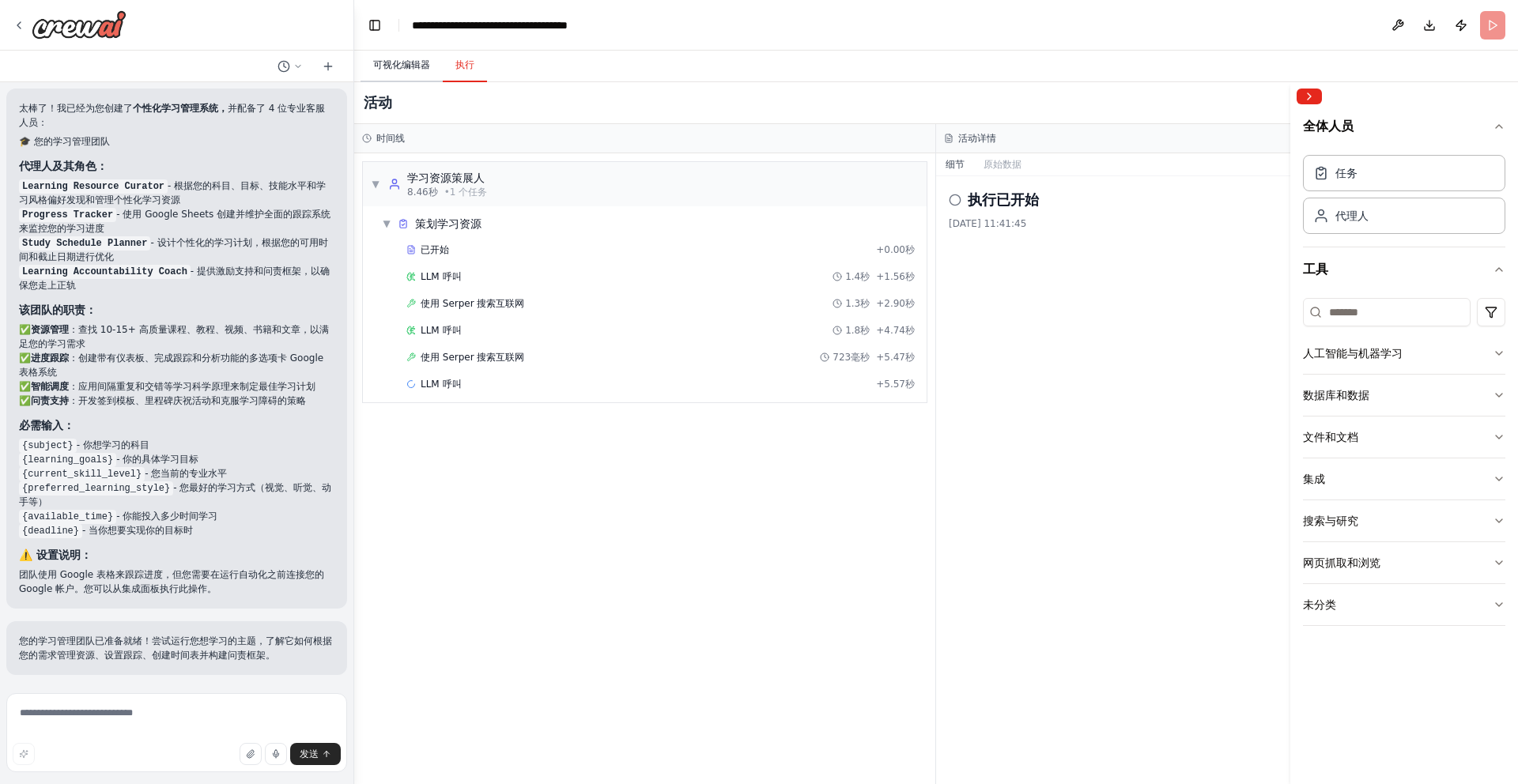
click at [410, 69] on font "可视化编辑器" at bounding box center [402, 65] width 57 height 11
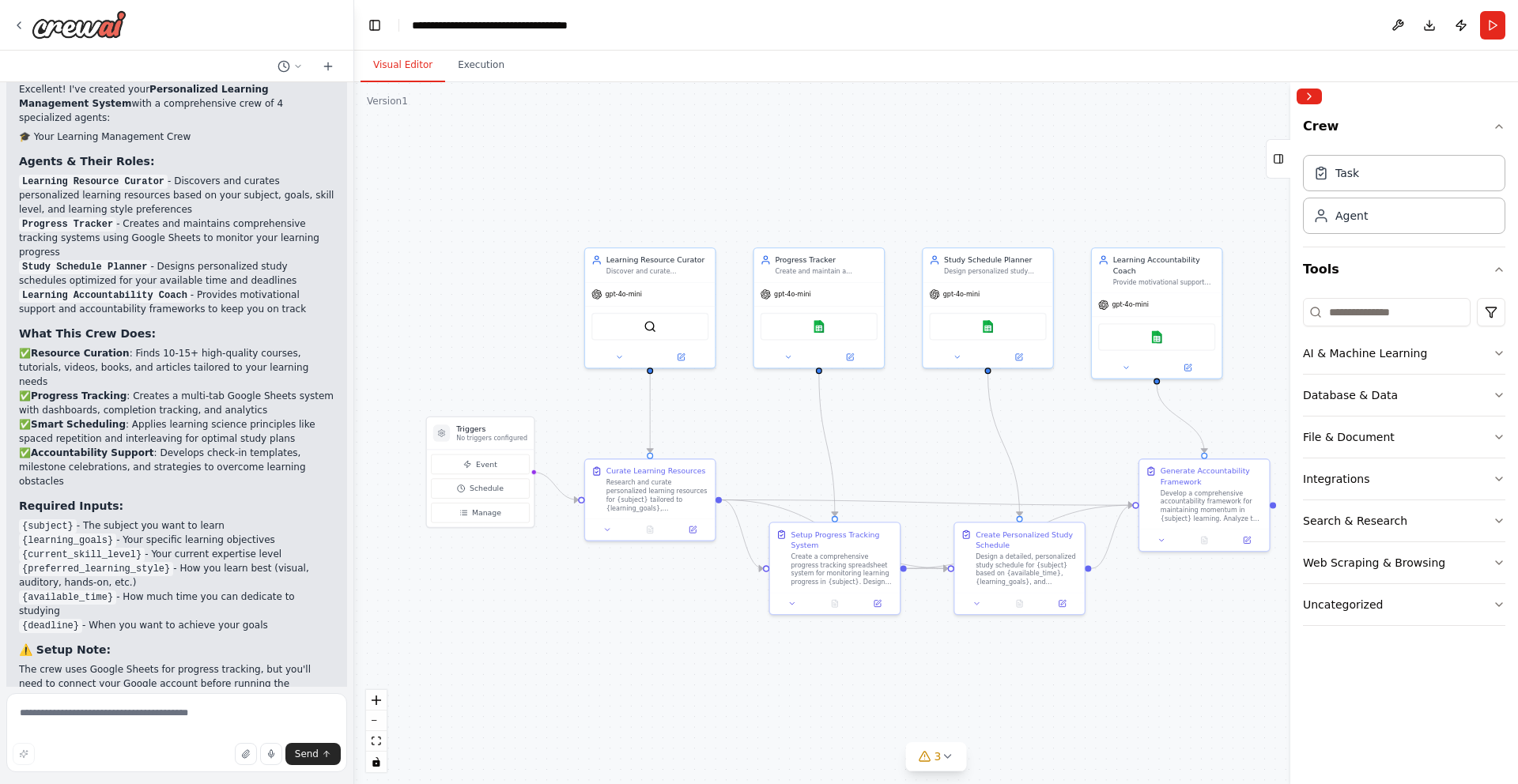
drag, startPoint x: 896, startPoint y: 421, endPoint x: 744, endPoint y: 422, distance: 152.0
click at [744, 421] on div ".deletable-edge-delete-btn { width: 20px; height: 20px; border: 0px solid #ffff…" at bounding box center [936, 433] width 1164 height 702
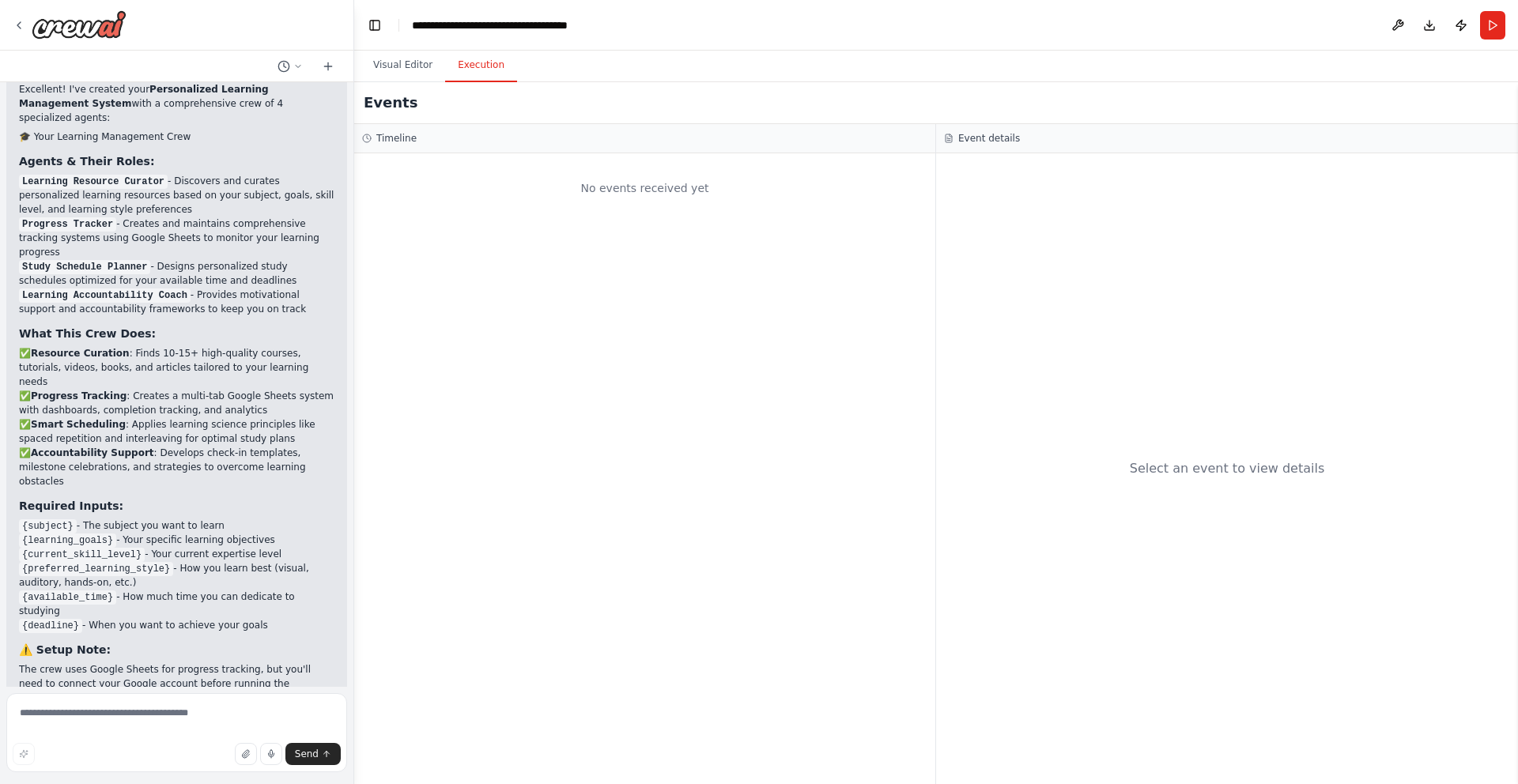
click at [494, 77] on button "Execution" at bounding box center [481, 66] width 72 height 33
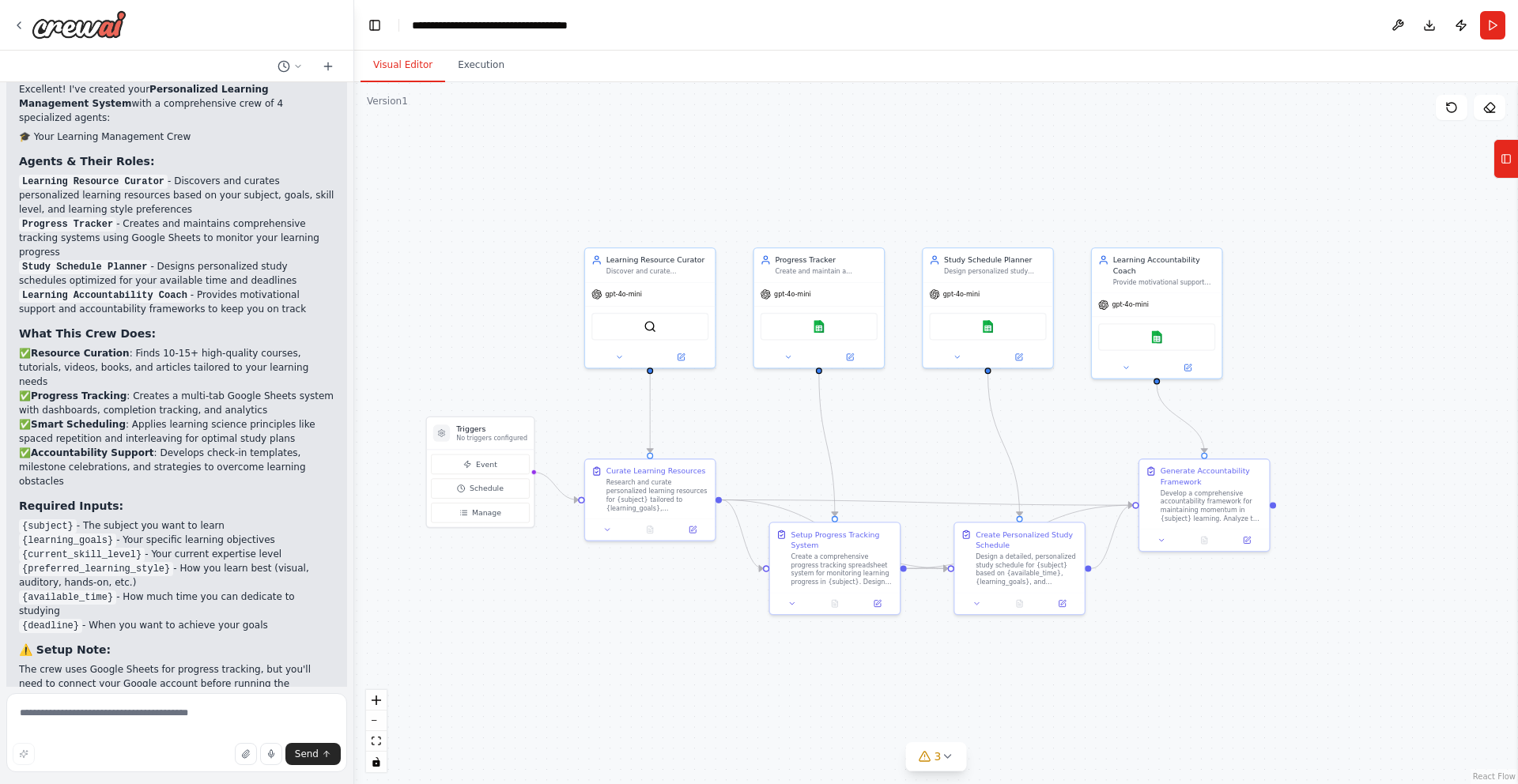
click at [400, 71] on button "Visual Editor" at bounding box center [403, 66] width 84 height 33
click at [176, 717] on textarea at bounding box center [176, 733] width 341 height 79
click at [18, 21] on icon at bounding box center [19, 25] width 13 height 13
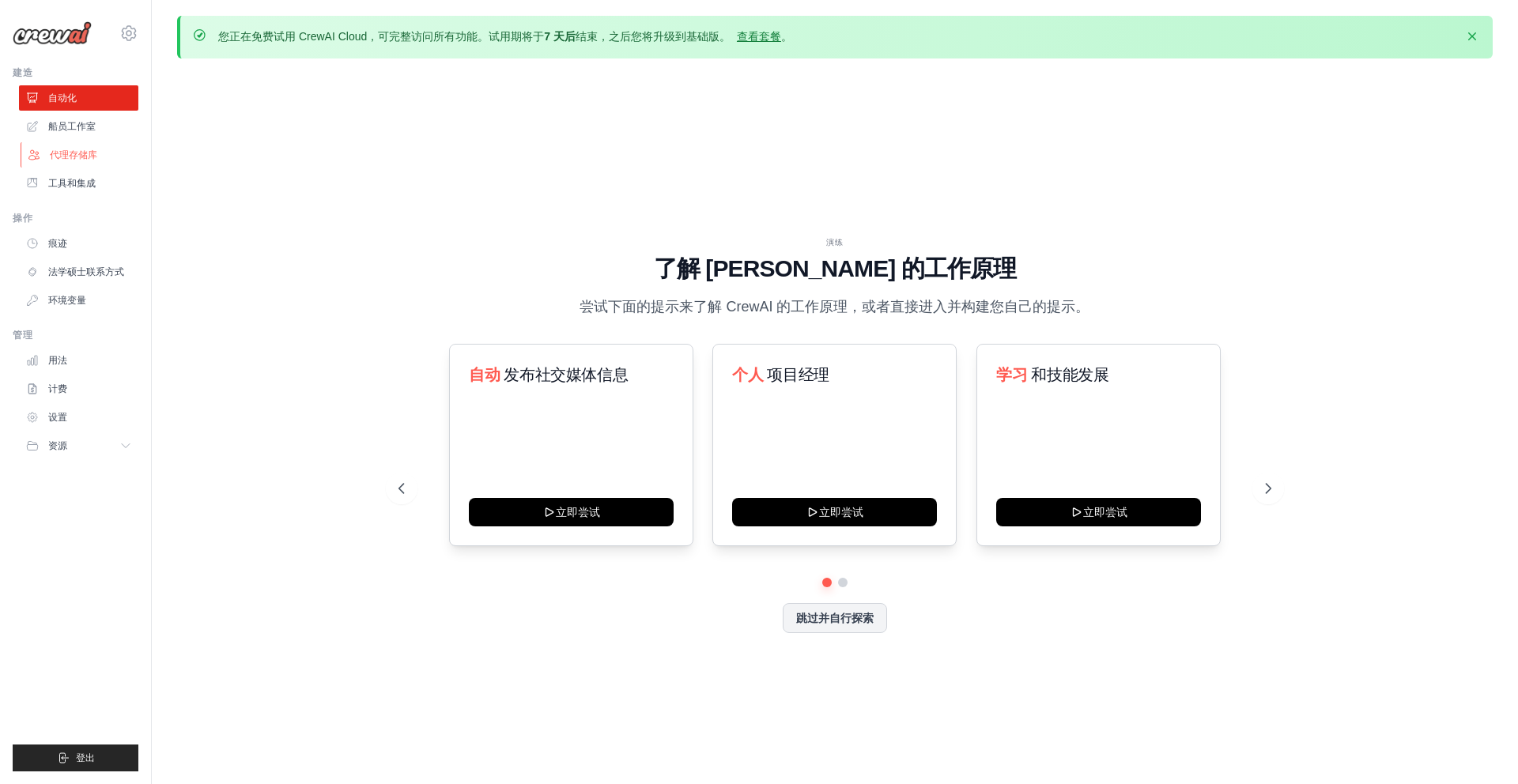
click at [75, 155] on font "代理存储库" at bounding box center [74, 155] width 48 height 11
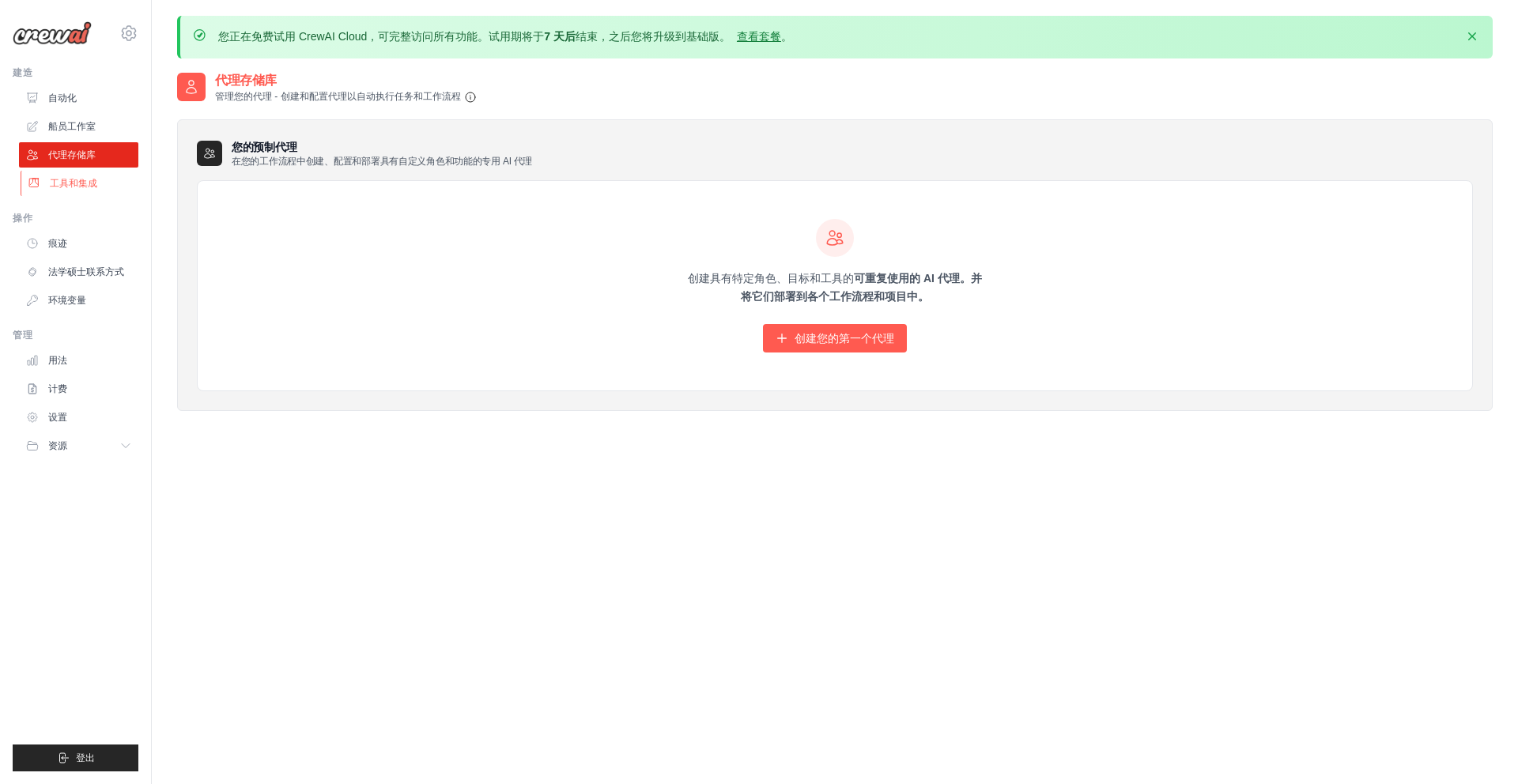
click at [87, 183] on font "工具和集成" at bounding box center [74, 183] width 48 height 11
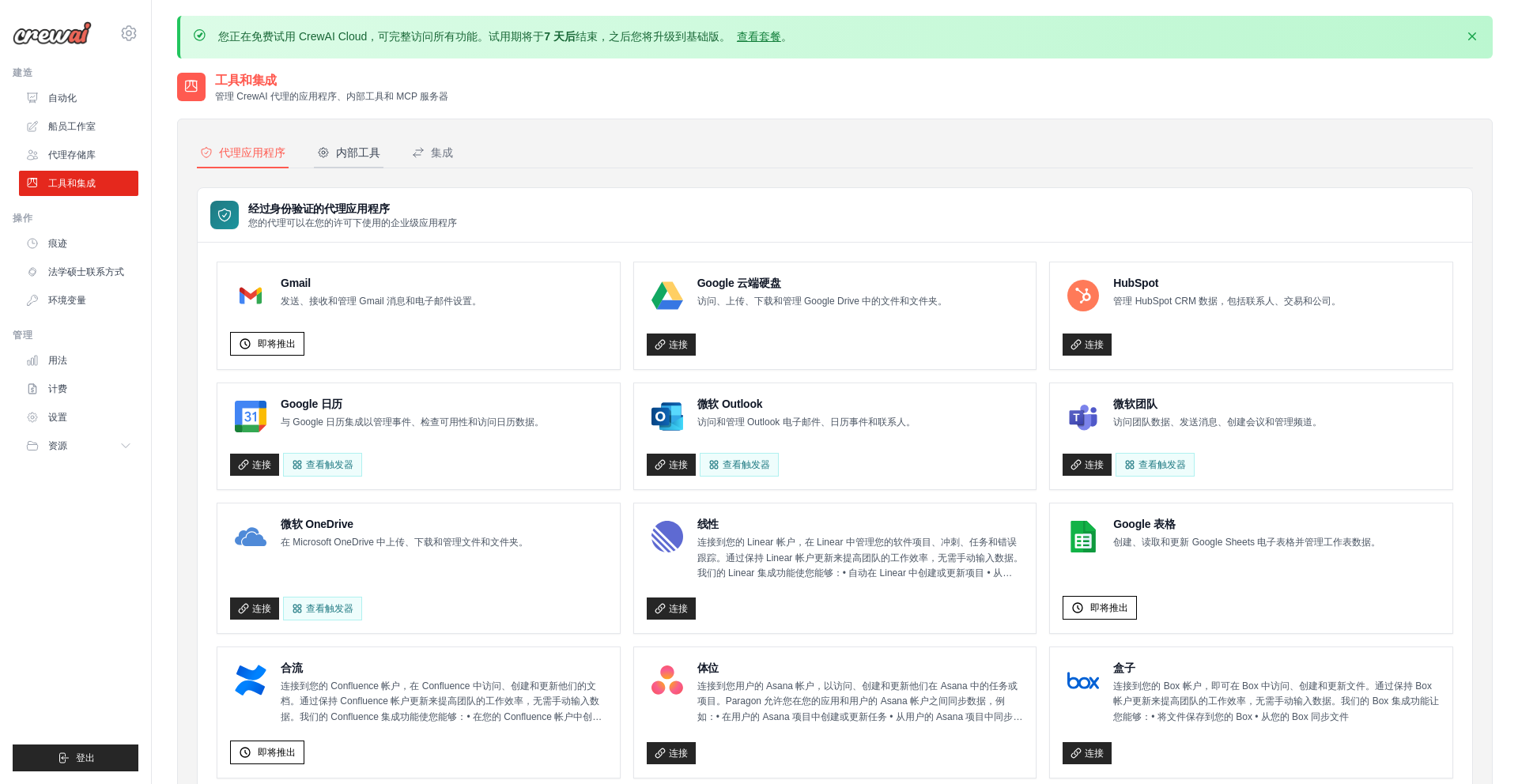
click at [342, 154] on font "内部工具" at bounding box center [358, 153] width 45 height 13
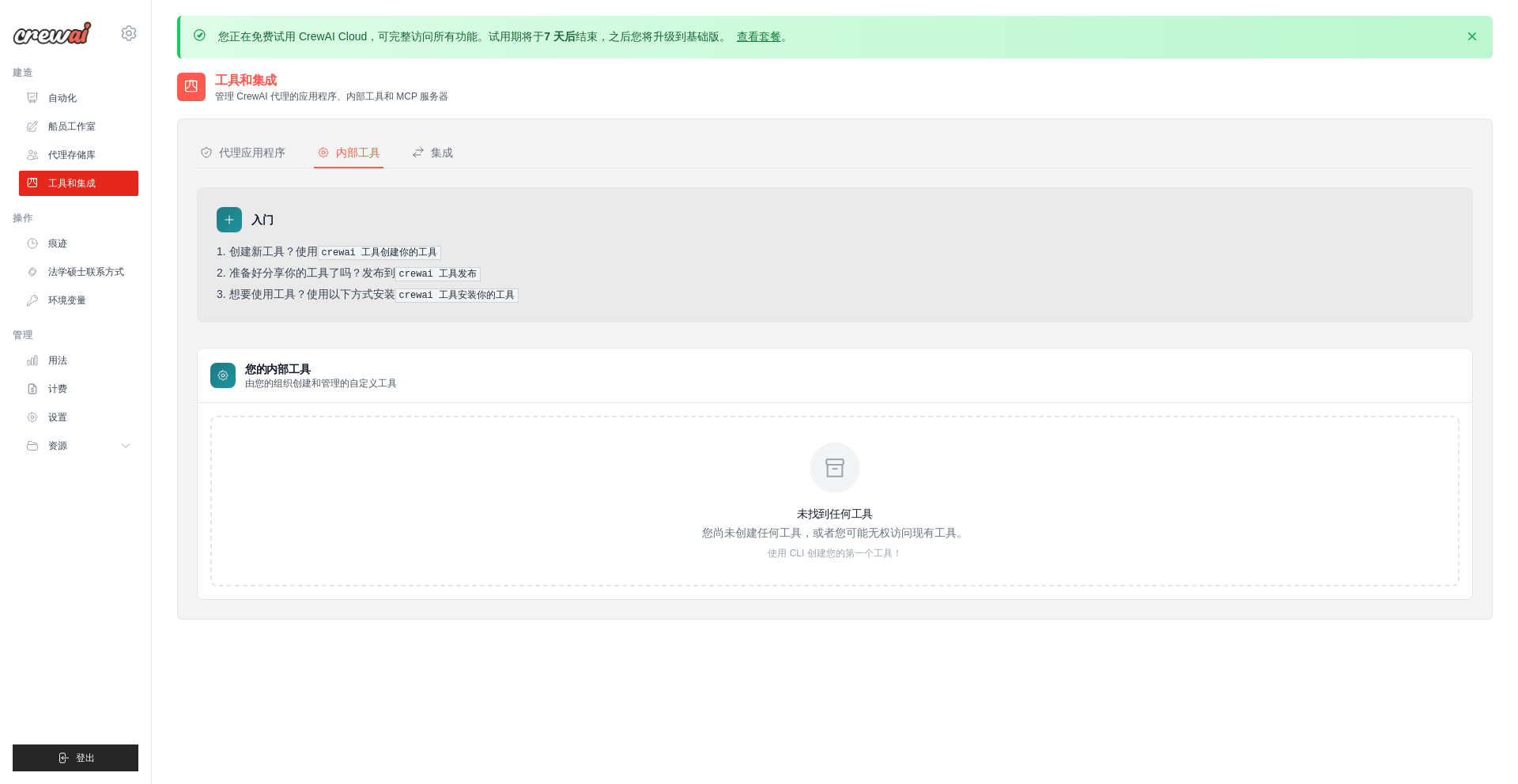
click at [225, 227] on div at bounding box center [230, 220] width 25 height 25
click at [439, 154] on font "集成" at bounding box center [442, 153] width 22 height 13
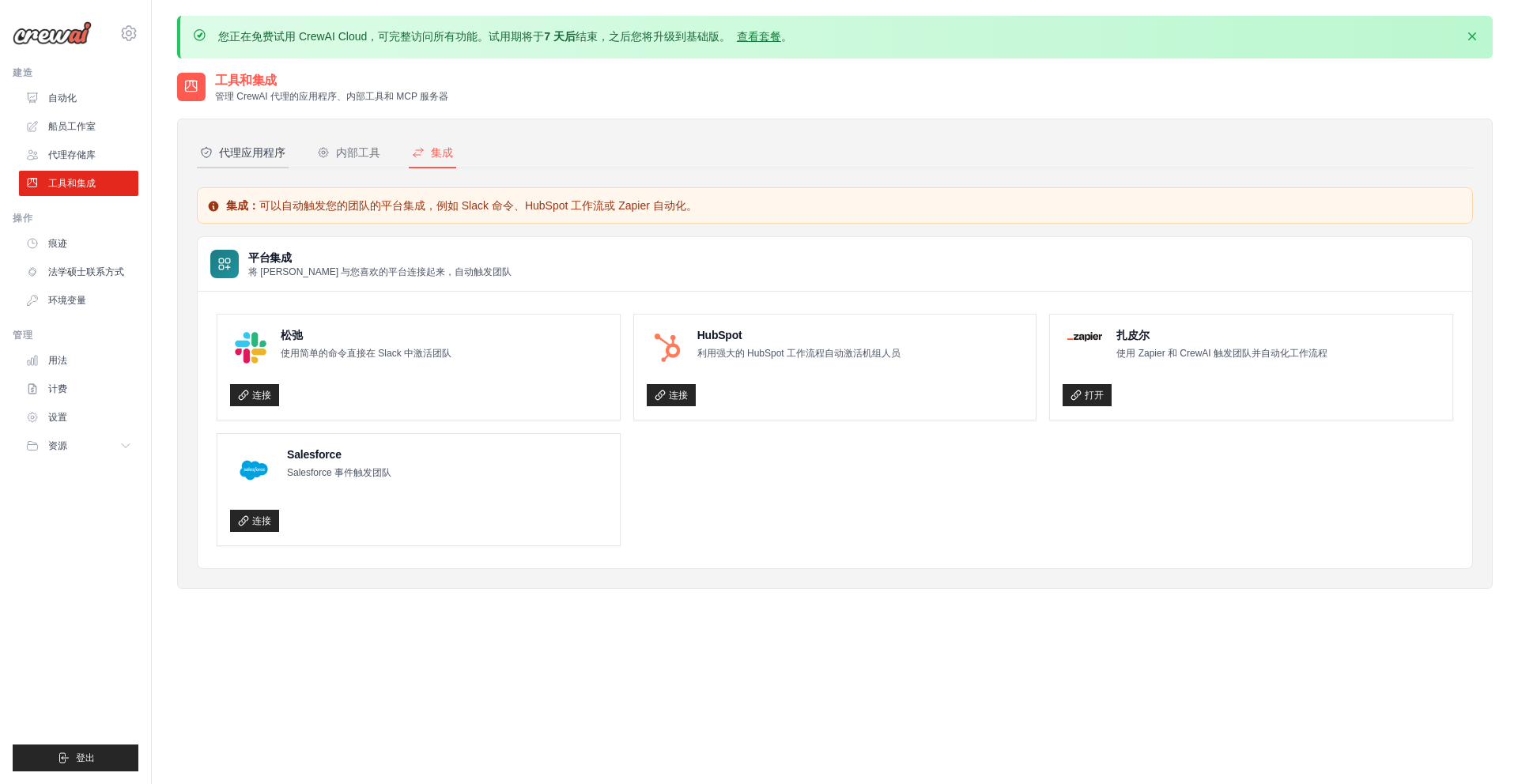
click at [262, 158] on font "代理应用程序" at bounding box center [253, 153] width 67 height 13
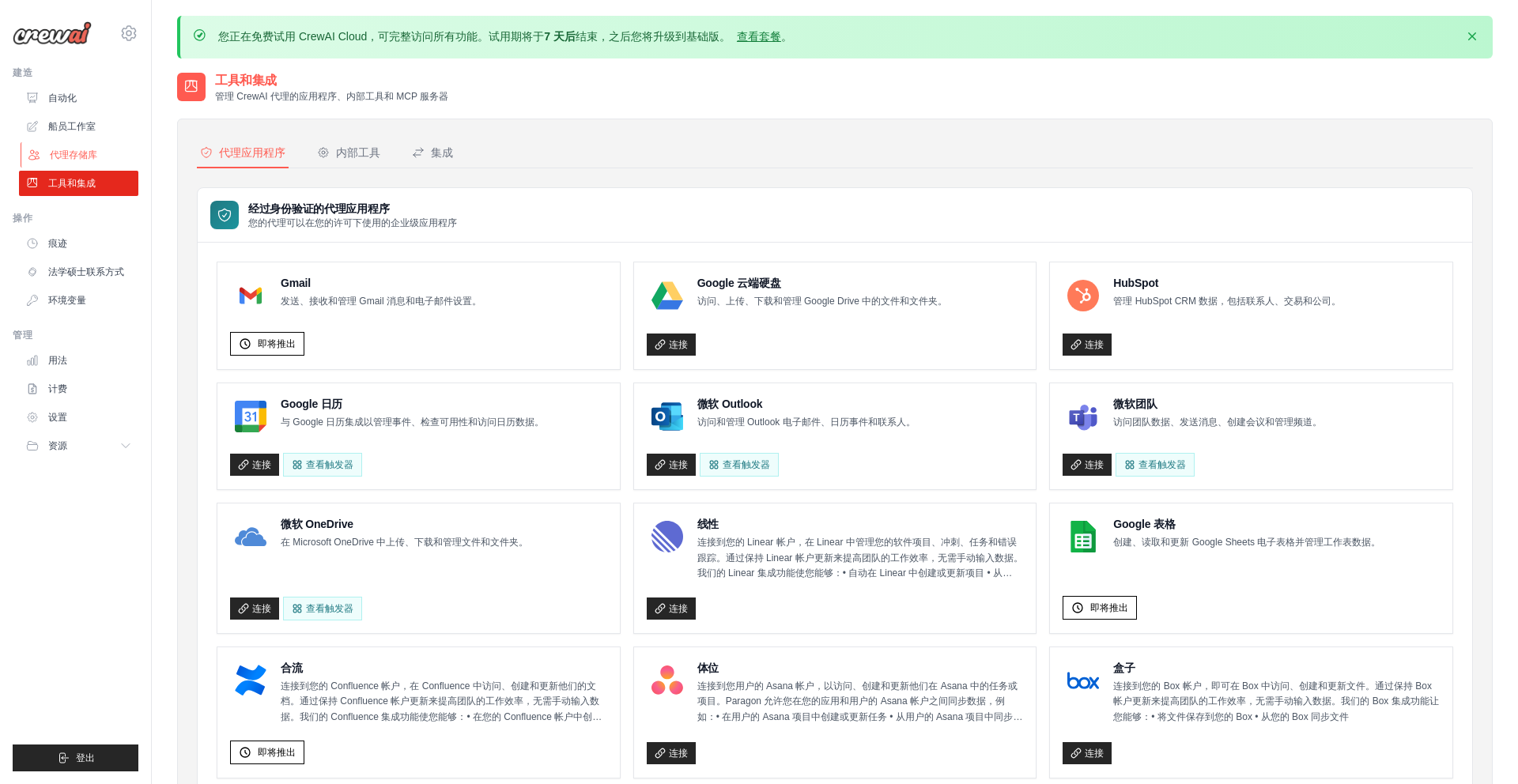
click at [66, 166] on link "代理存储库" at bounding box center [80, 155] width 119 height 25
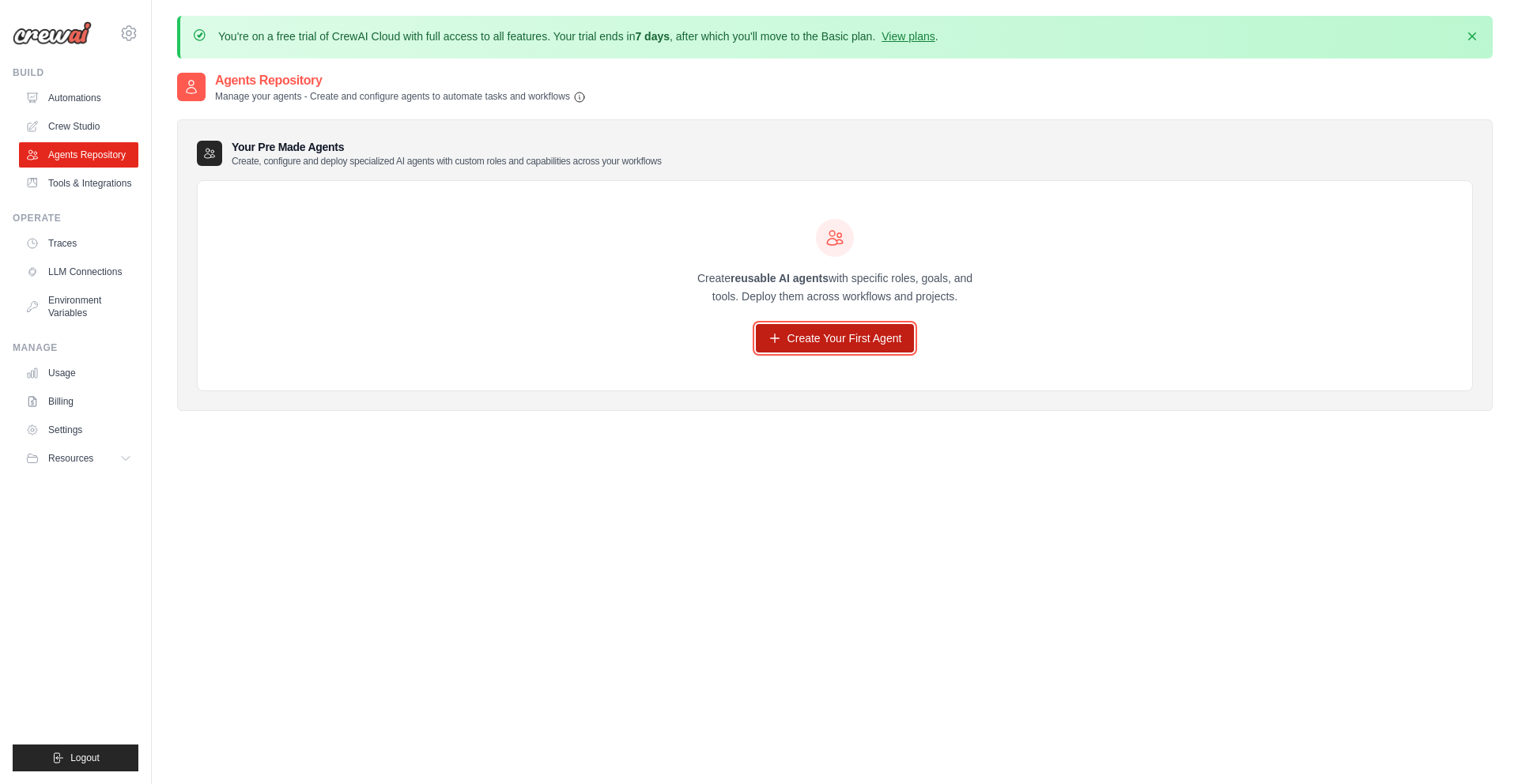
click at [785, 339] on link "Create Your First Agent" at bounding box center [835, 338] width 159 height 29
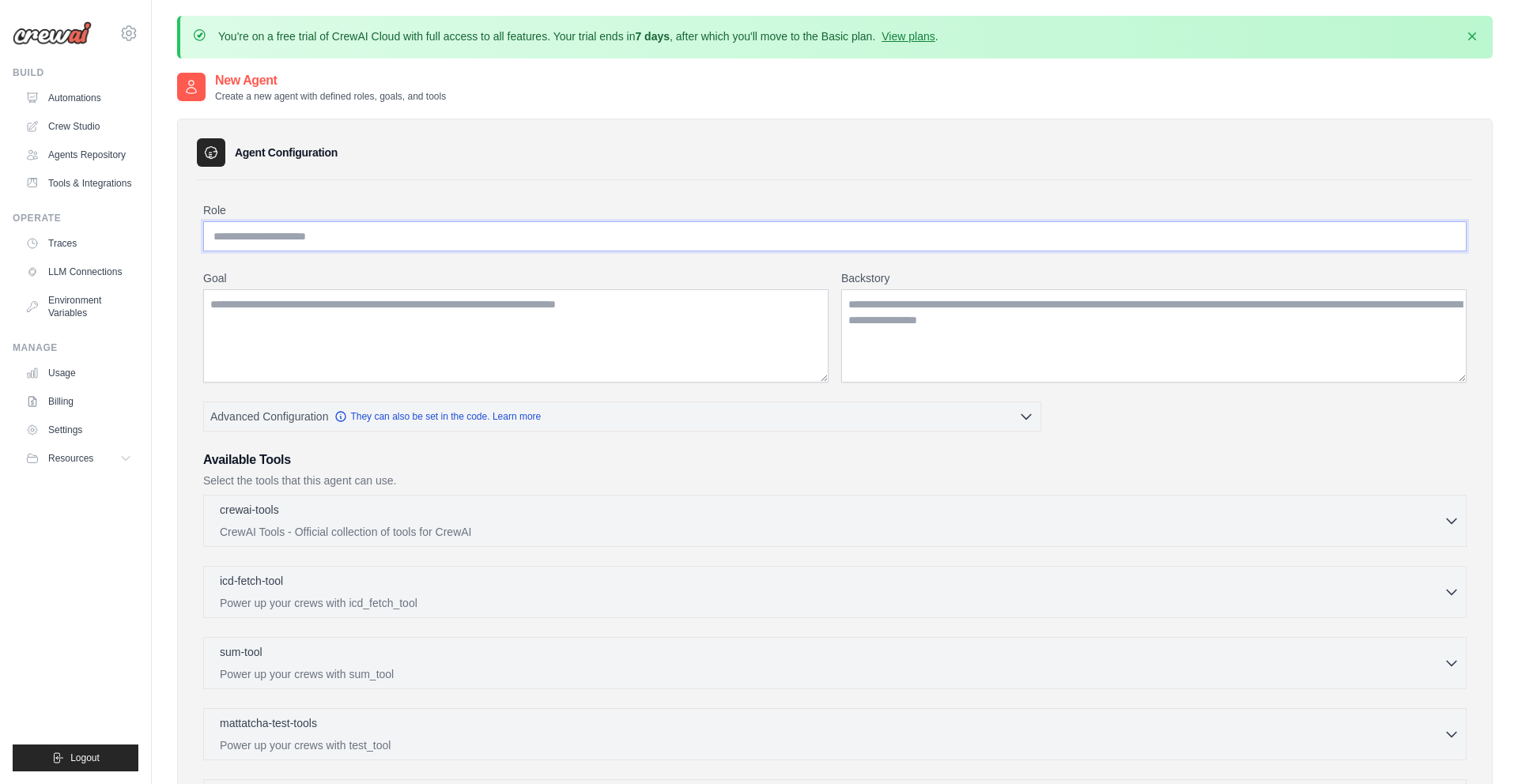
click at [378, 239] on input "Role" at bounding box center [835, 237] width 1264 height 30
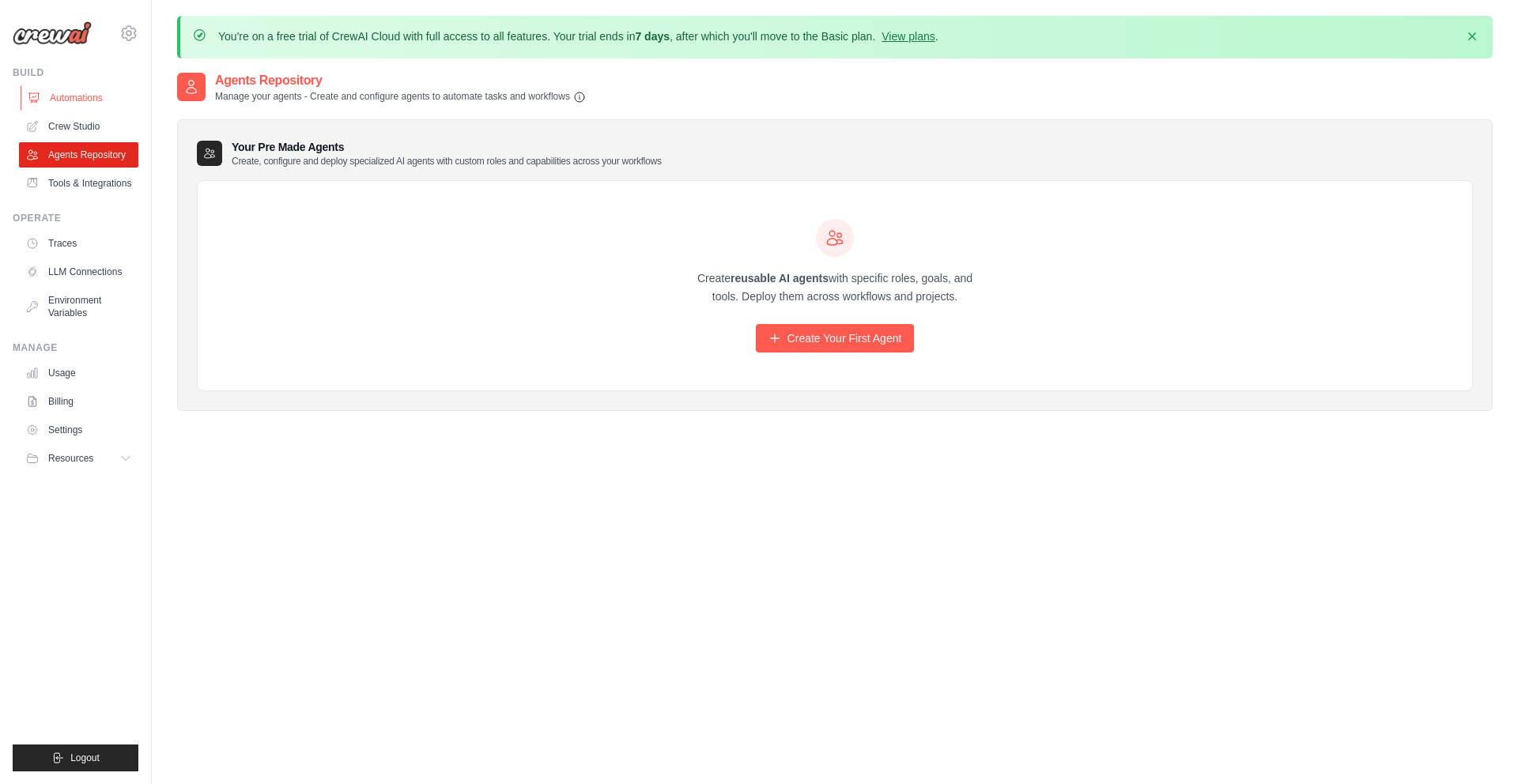
click at [89, 100] on link "Automations" at bounding box center [80, 98] width 119 height 25
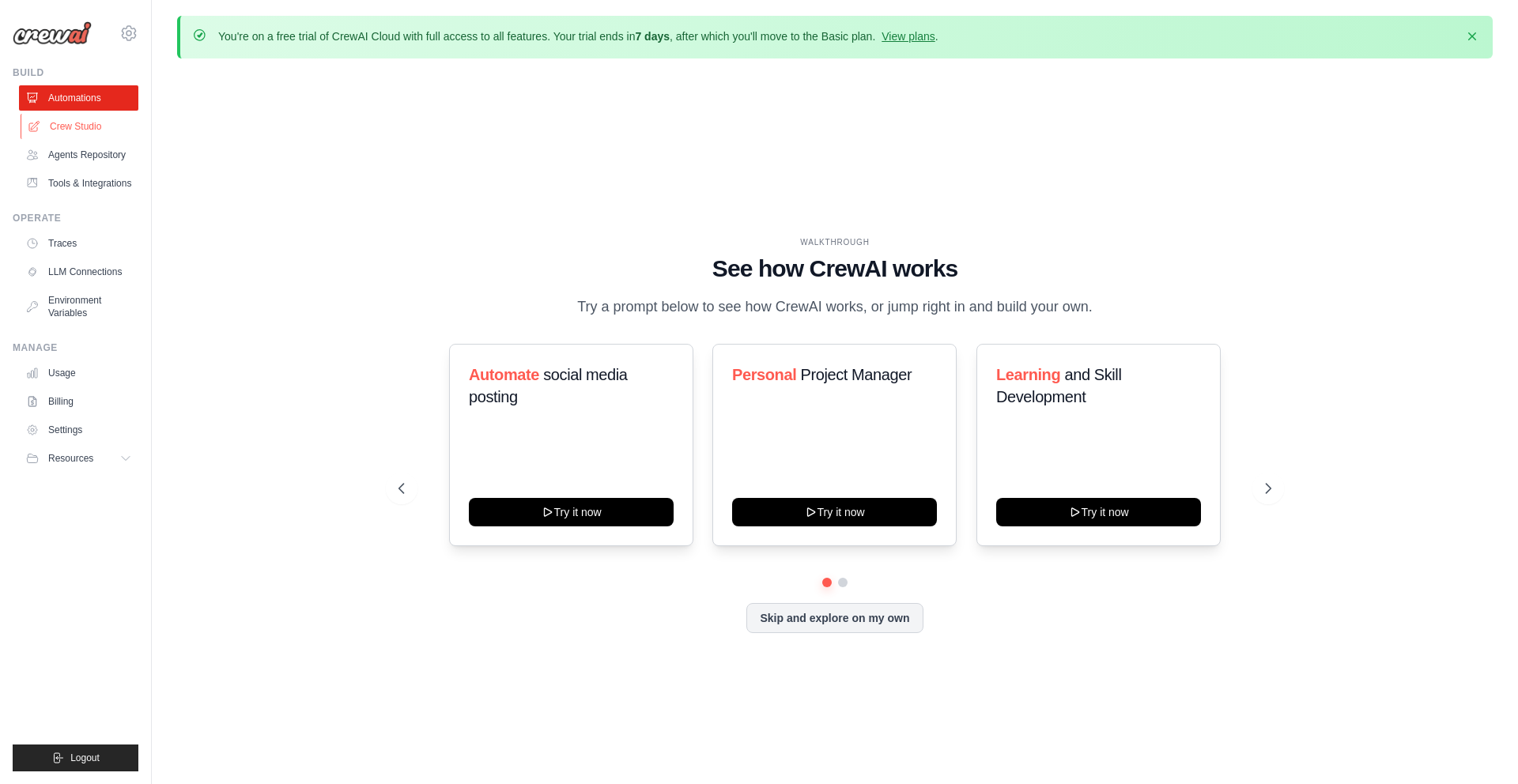
click at [91, 126] on link "Crew Studio" at bounding box center [80, 126] width 119 height 25
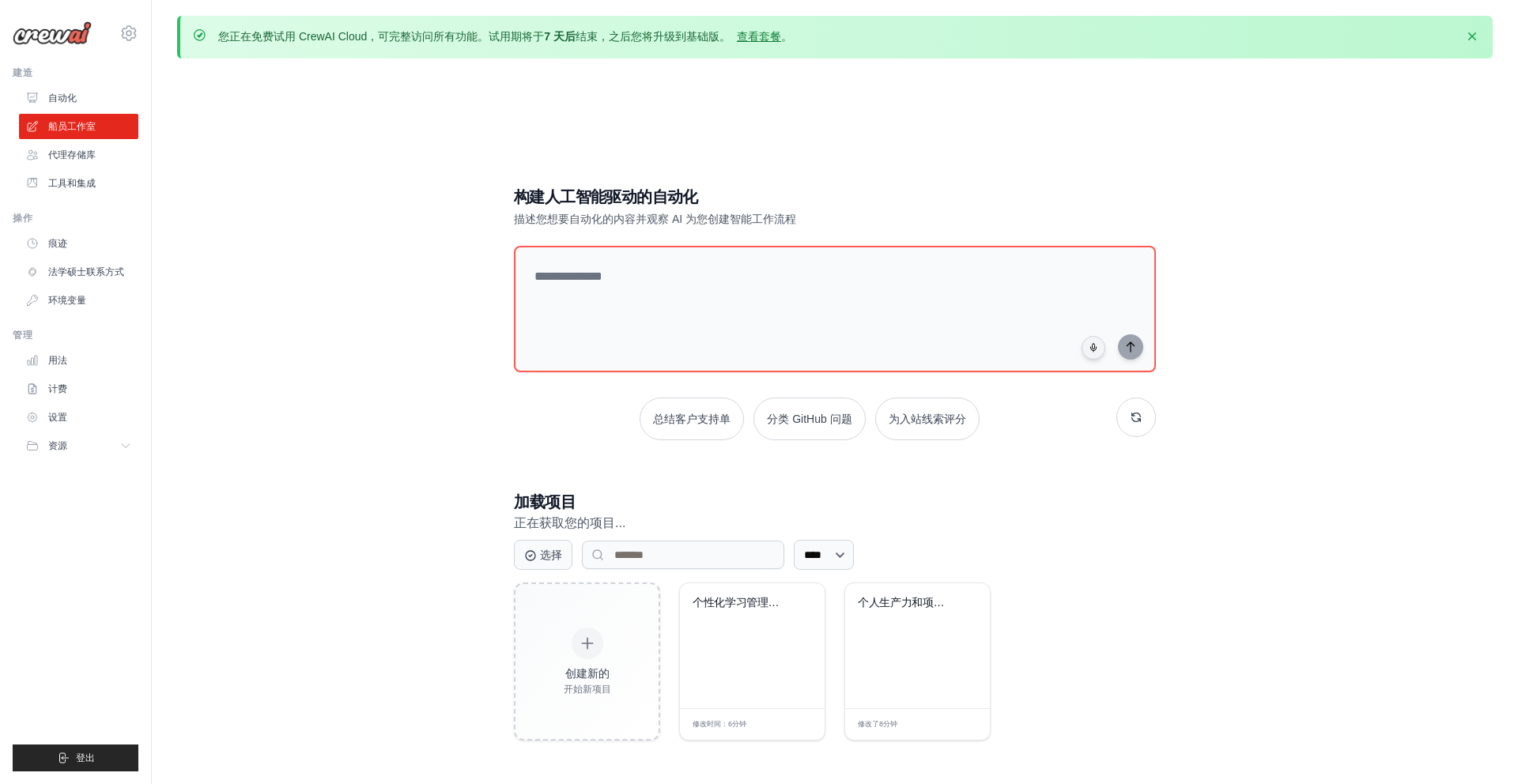
click at [1118, 82] on div "构建人工智能驱动的自动化 描述您想要自动化的内容并观察 AI 为您创建智能工作流程 总结客户支持单 分类 GitHub 问题 为入站线索评分 加载项目 正在获…" at bounding box center [835, 463] width 1316 height 784
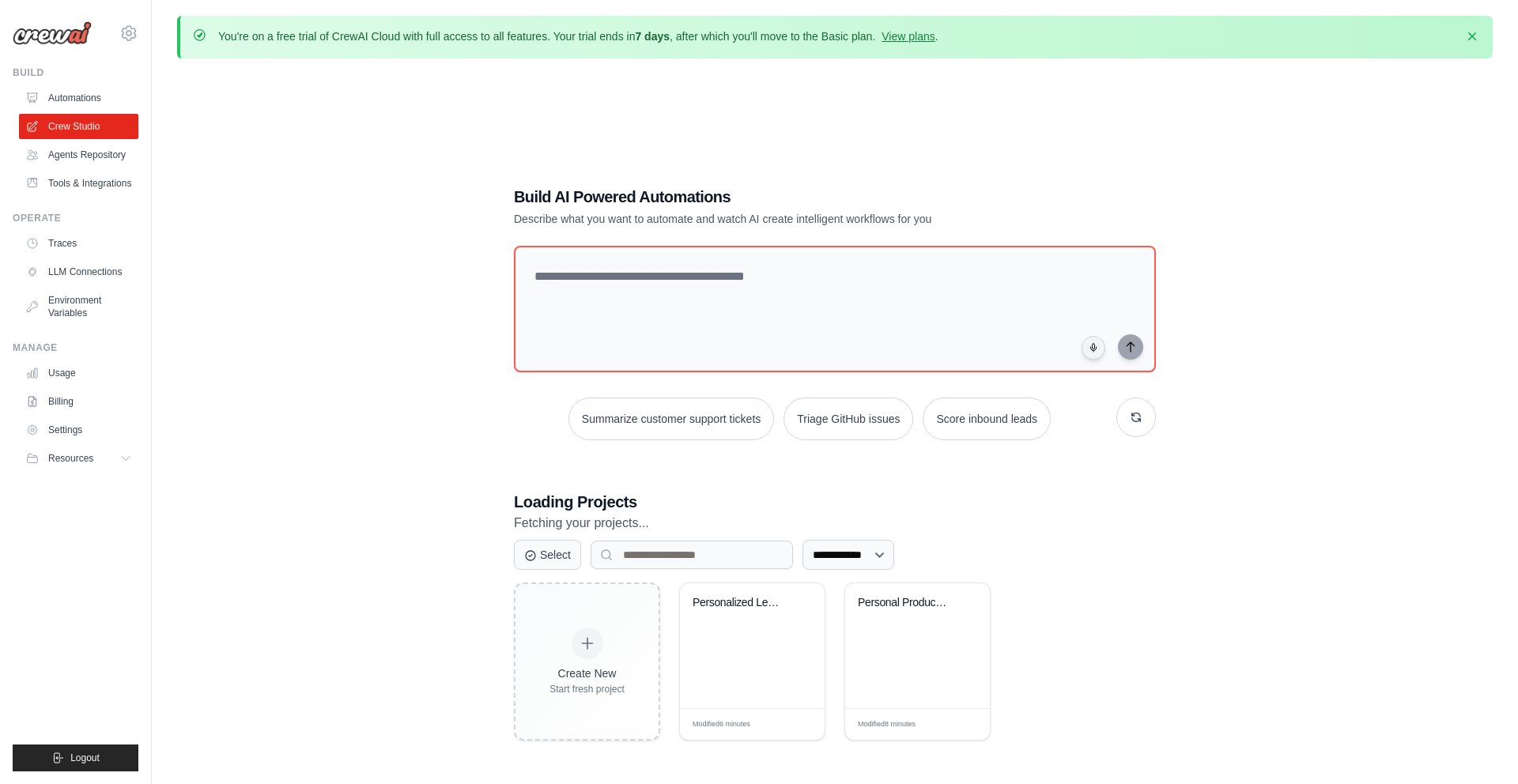
click at [705, 117] on div "**********" at bounding box center [835, 463] width 1316 height 784
click at [101, 149] on link "Agents Repository" at bounding box center [80, 155] width 119 height 25
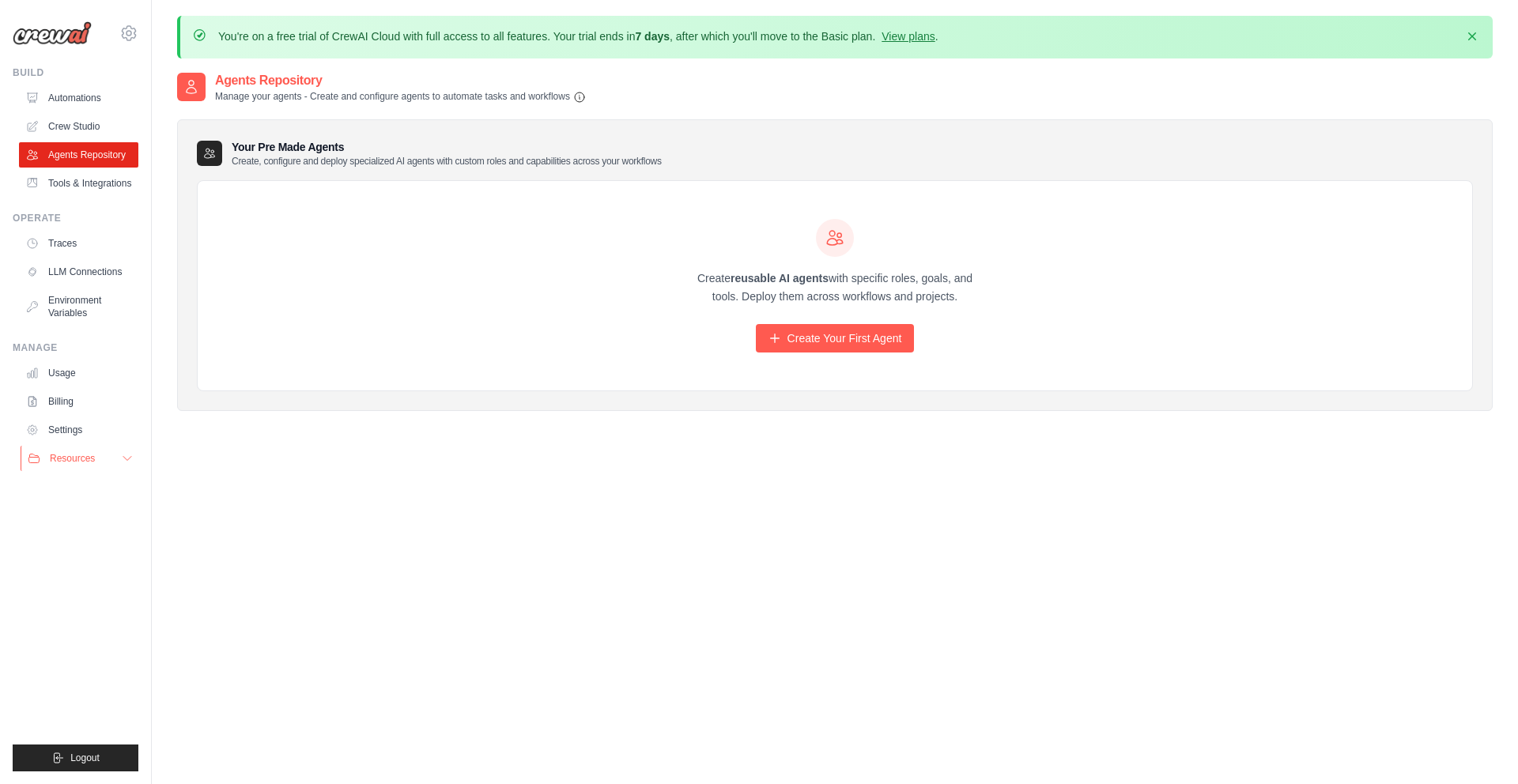
click at [95, 471] on button "Resources" at bounding box center [80, 458] width 119 height 25
